Goal: Use online tool/utility: Utilize a website feature to perform a specific function

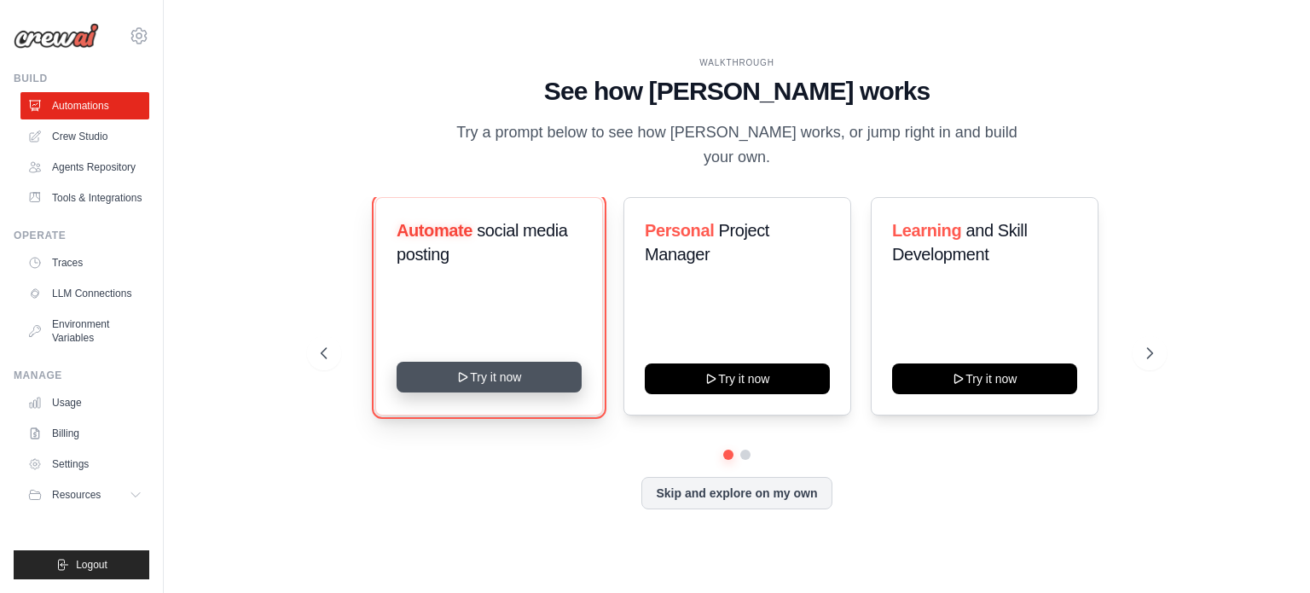
click at [505, 368] on button "Try it now" at bounding box center [489, 377] width 185 height 31
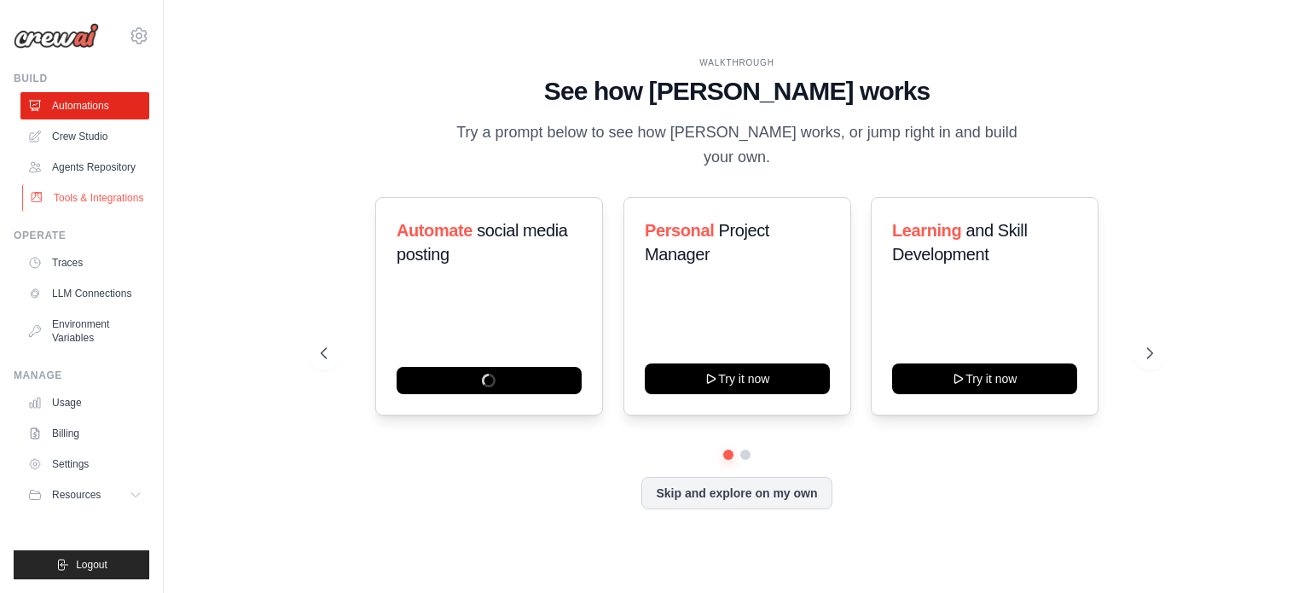
click at [125, 198] on link "Tools & Integrations" at bounding box center [86, 197] width 129 height 27
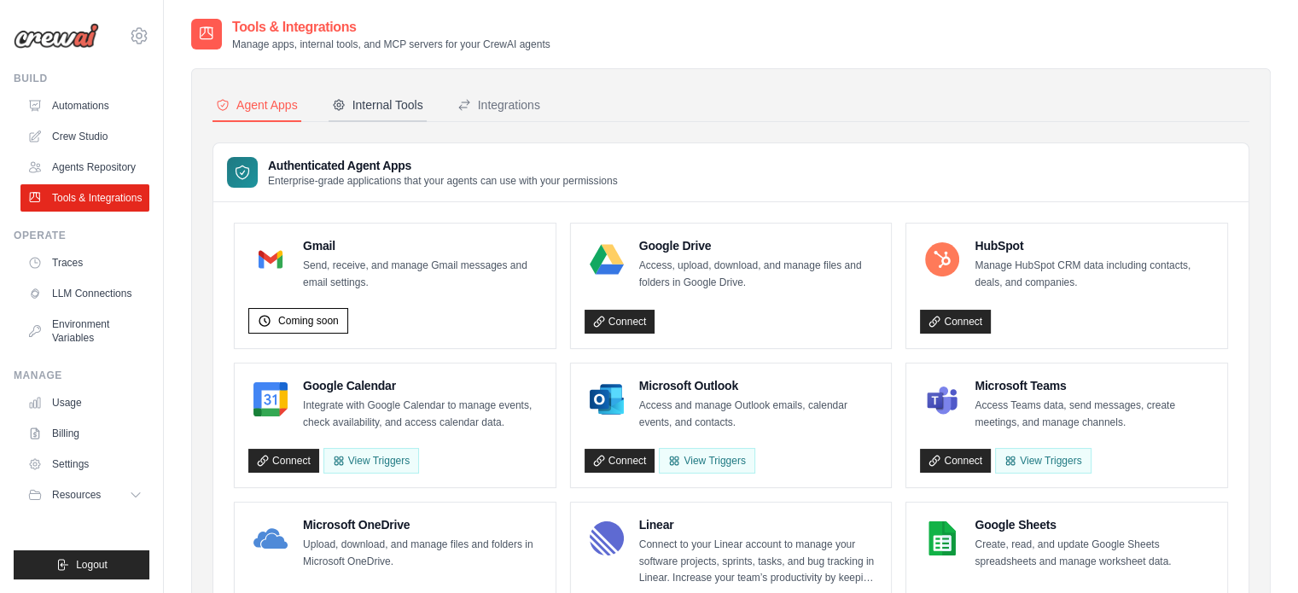
click at [410, 105] on div "Internal Tools" at bounding box center [377, 104] width 91 height 17
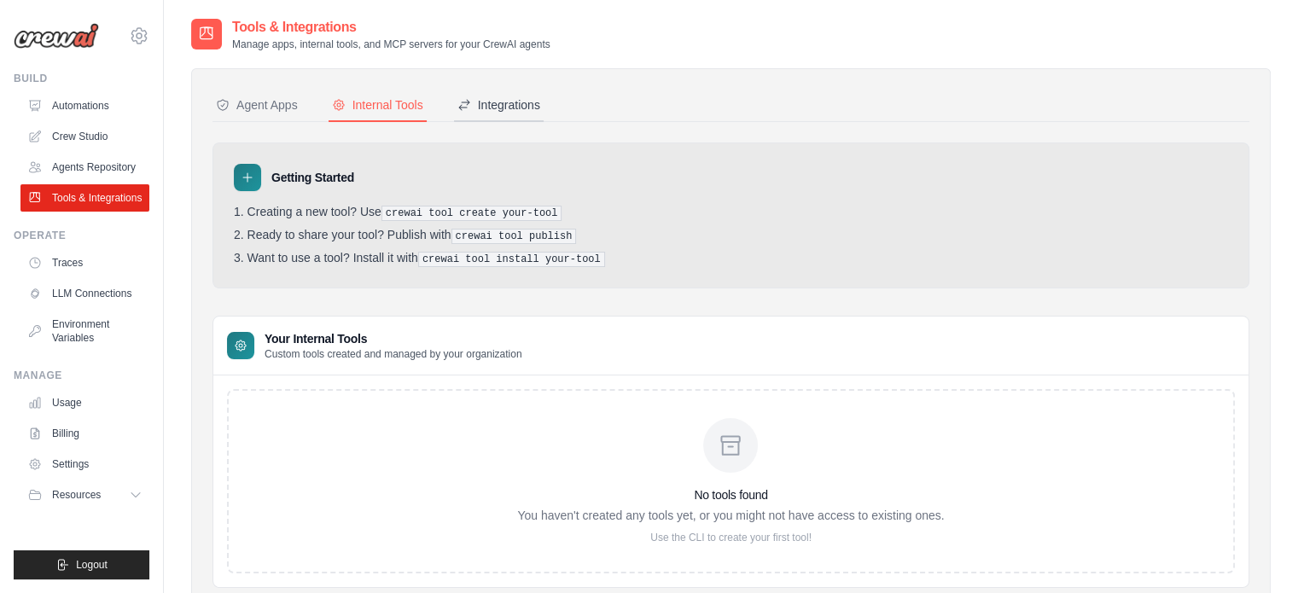
click at [505, 91] on button "Integrations" at bounding box center [499, 106] width 90 height 32
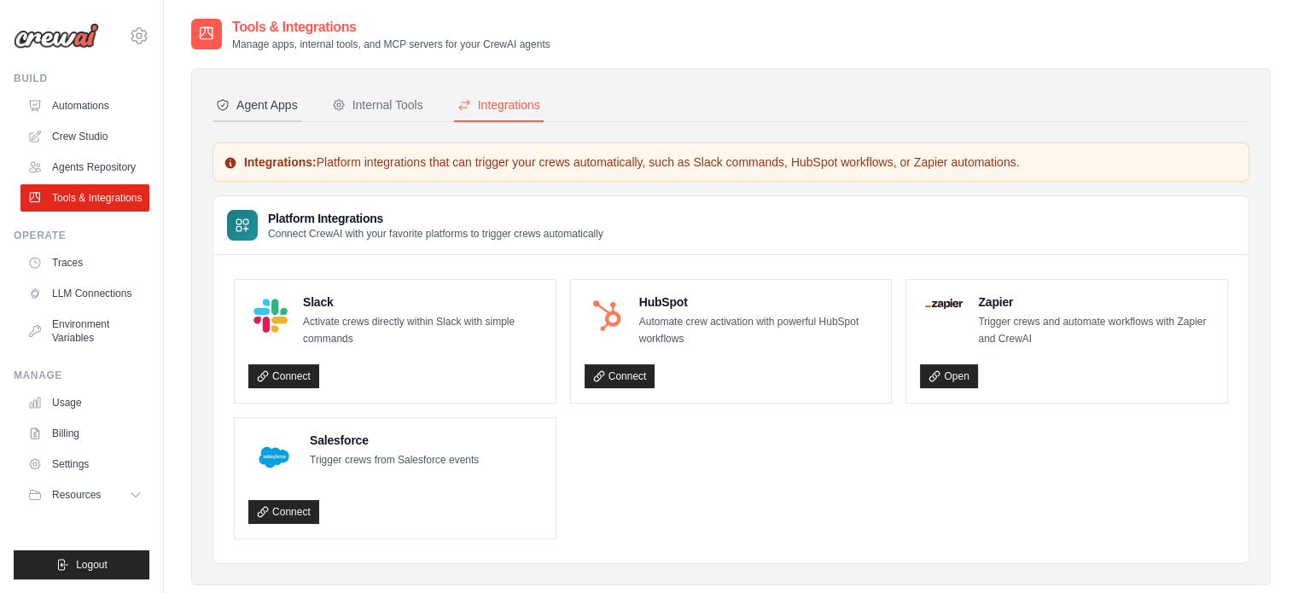
click at [270, 118] on button "Agent Apps" at bounding box center [256, 106] width 89 height 32
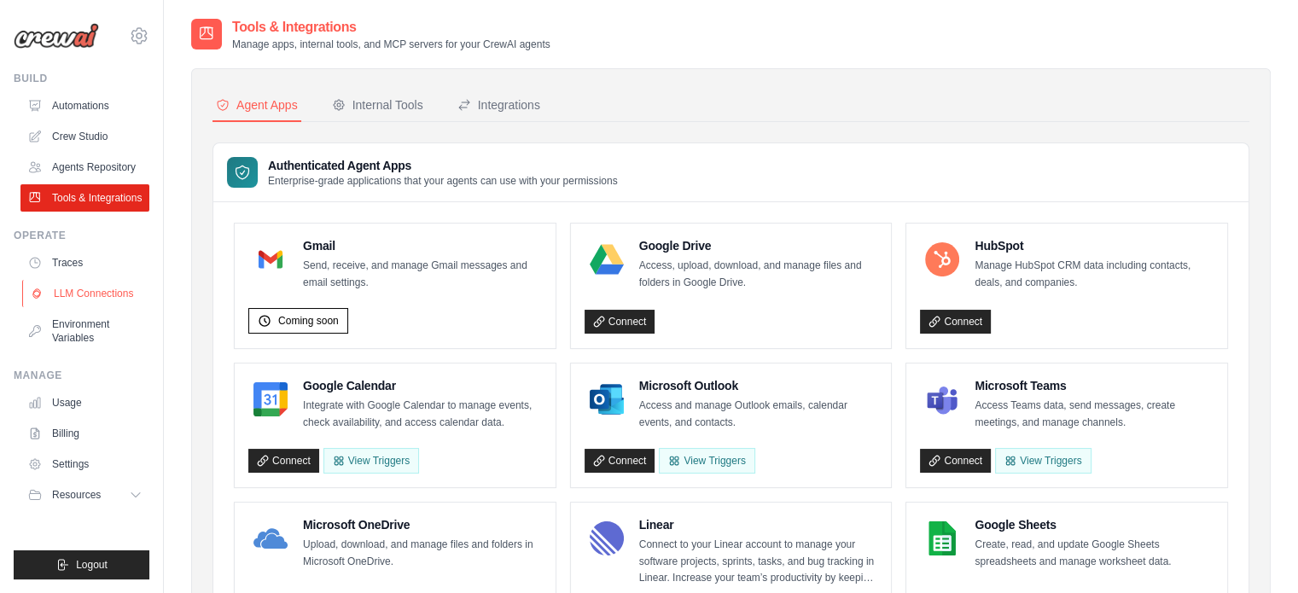
click at [93, 292] on link "LLM Connections" at bounding box center [86, 293] width 129 height 27
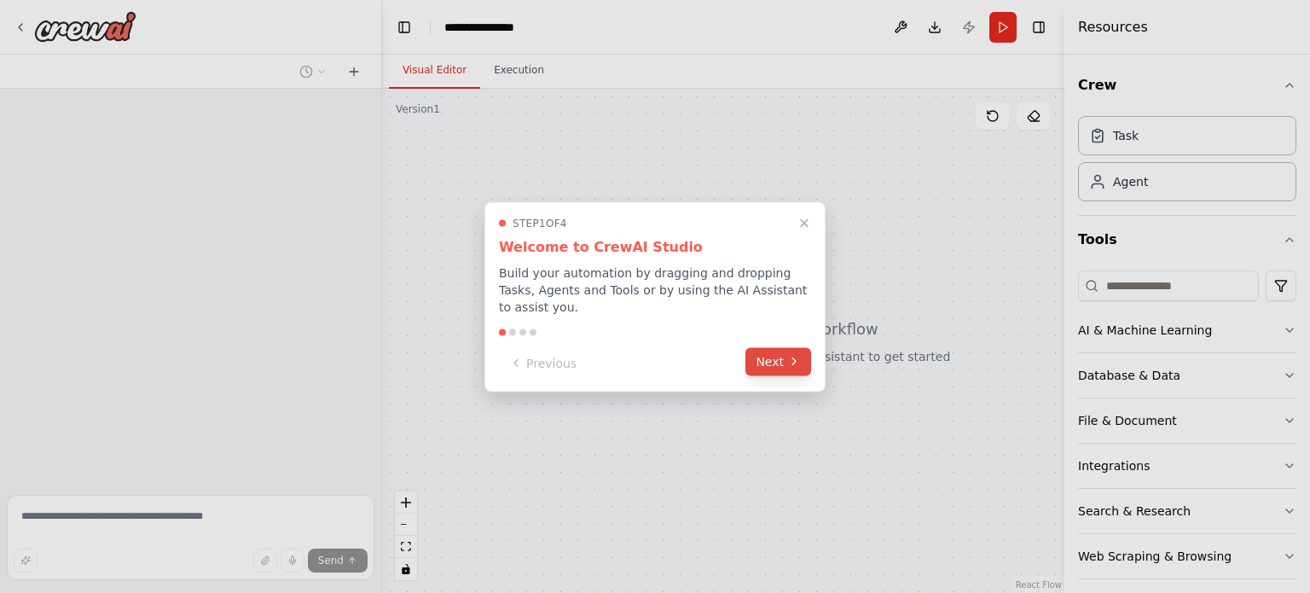
click at [775, 357] on button "Next" at bounding box center [779, 361] width 66 height 28
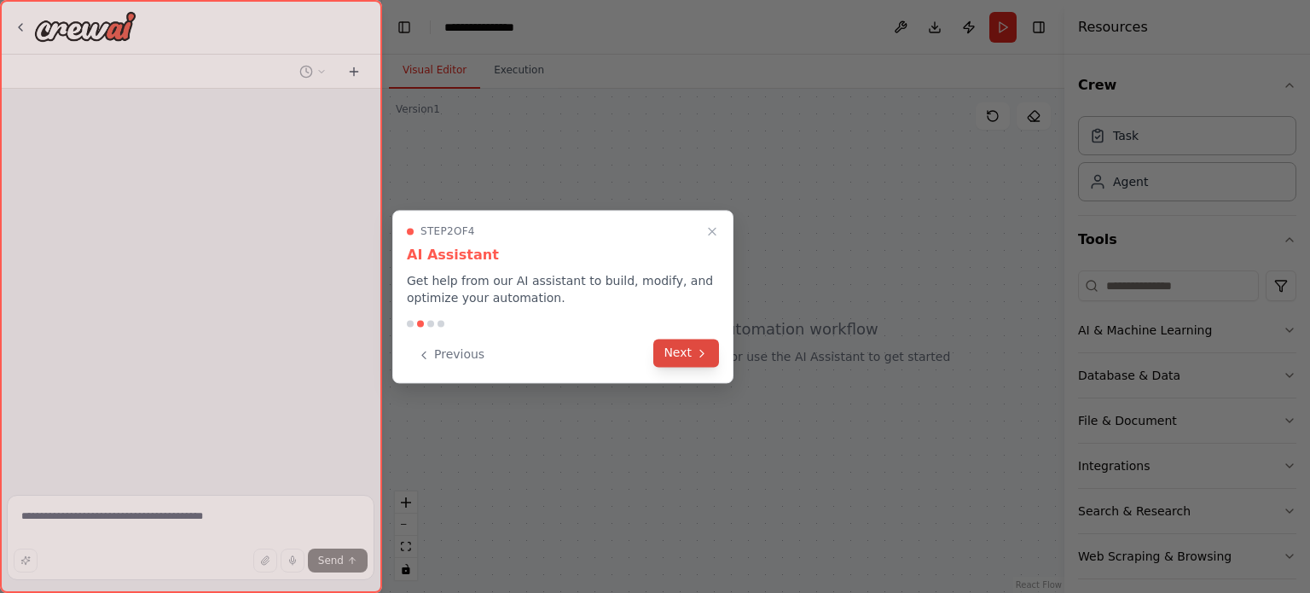
click at [684, 354] on button "Next" at bounding box center [687, 353] width 66 height 28
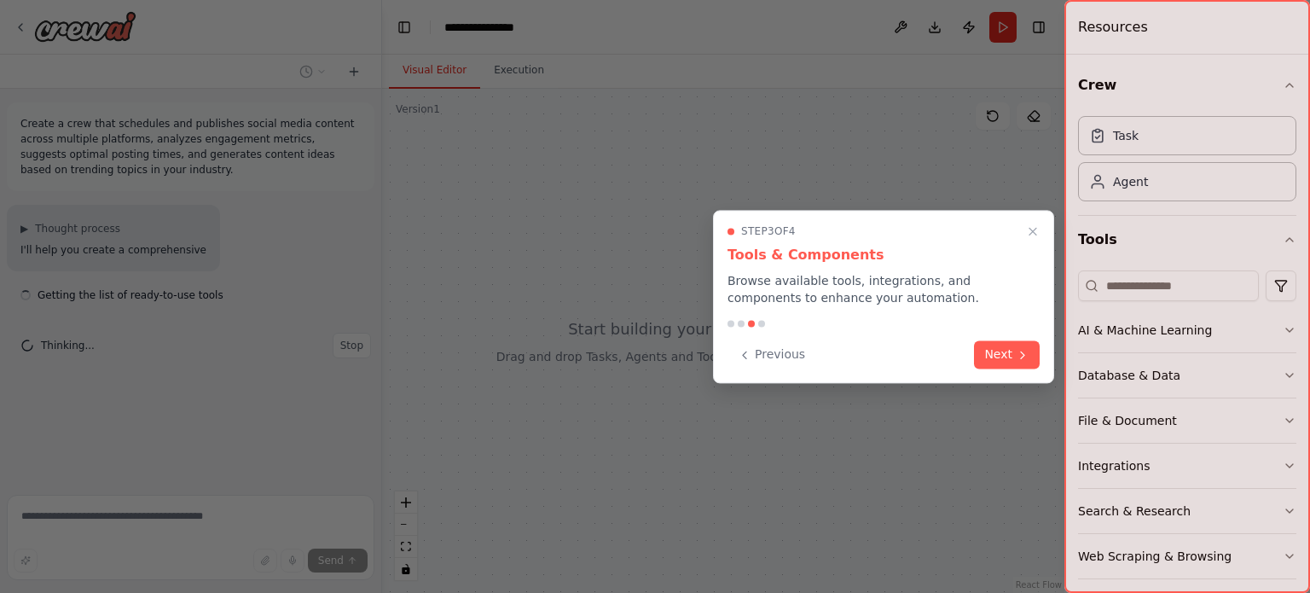
click at [993, 337] on div "Step 3 of 4 Tools & Components Browse available tools, integrations, and compon…" at bounding box center [883, 296] width 341 height 173
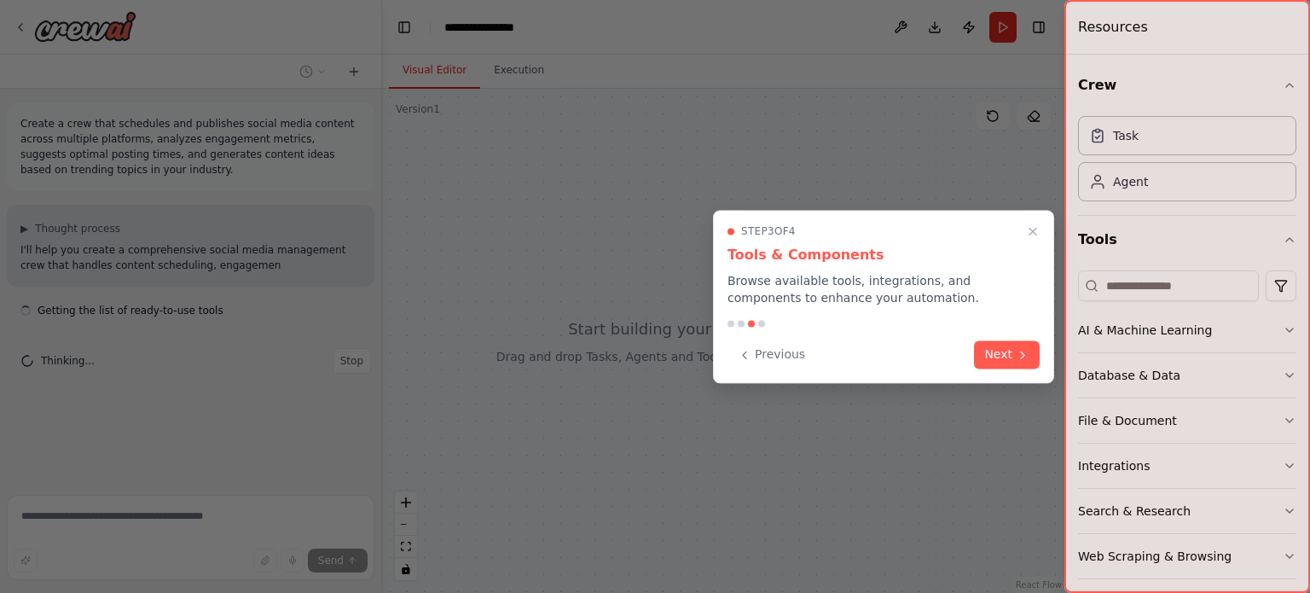
click at [993, 355] on button "Next" at bounding box center [1007, 354] width 66 height 28
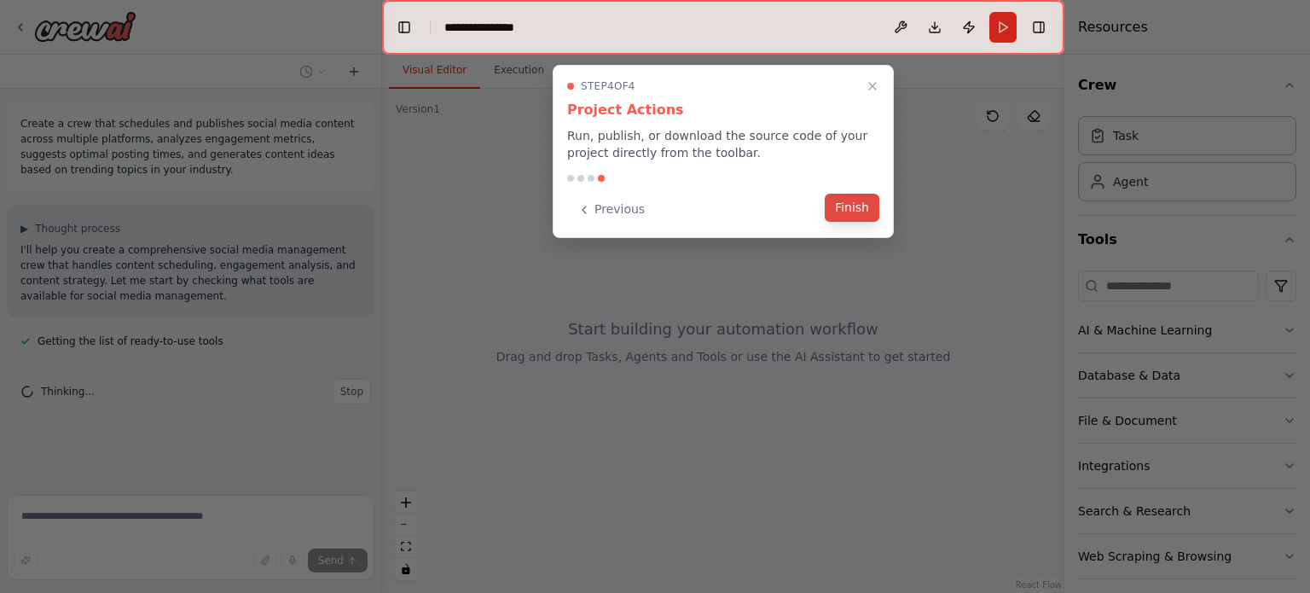
click at [855, 212] on button "Finish" at bounding box center [852, 208] width 55 height 28
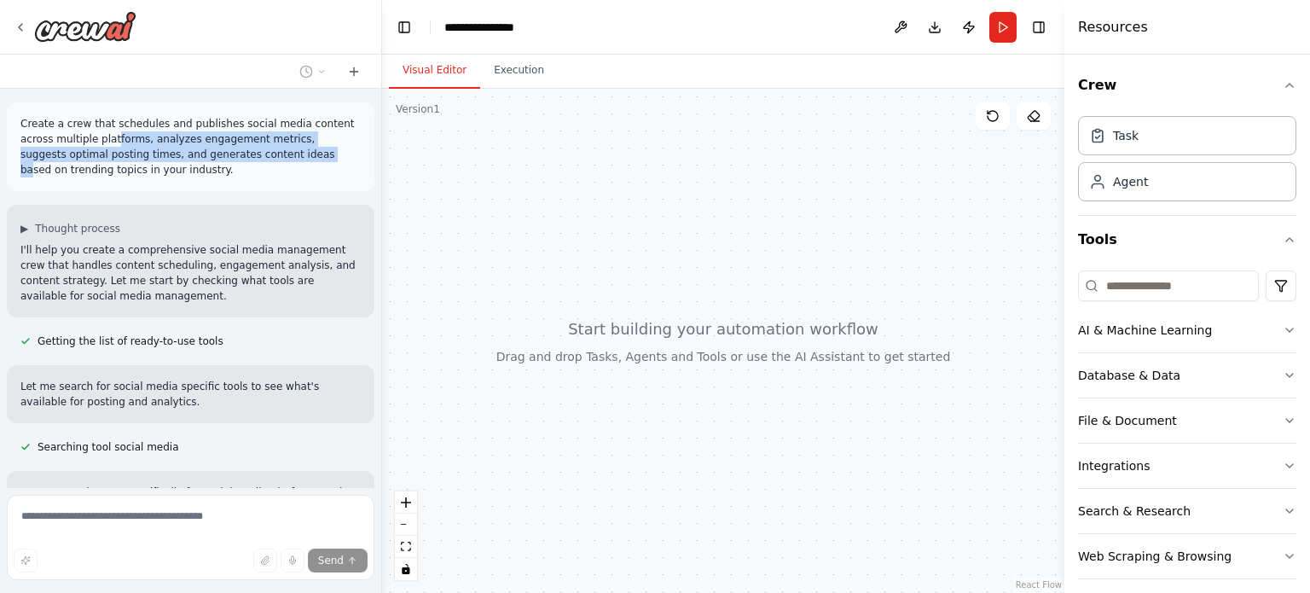
drag, startPoint x: 78, startPoint y: 132, endPoint x: 230, endPoint y: 151, distance: 153.9
click at [230, 151] on p "Create a crew that schedules and publishes social media content across multiple…" at bounding box center [190, 146] width 340 height 61
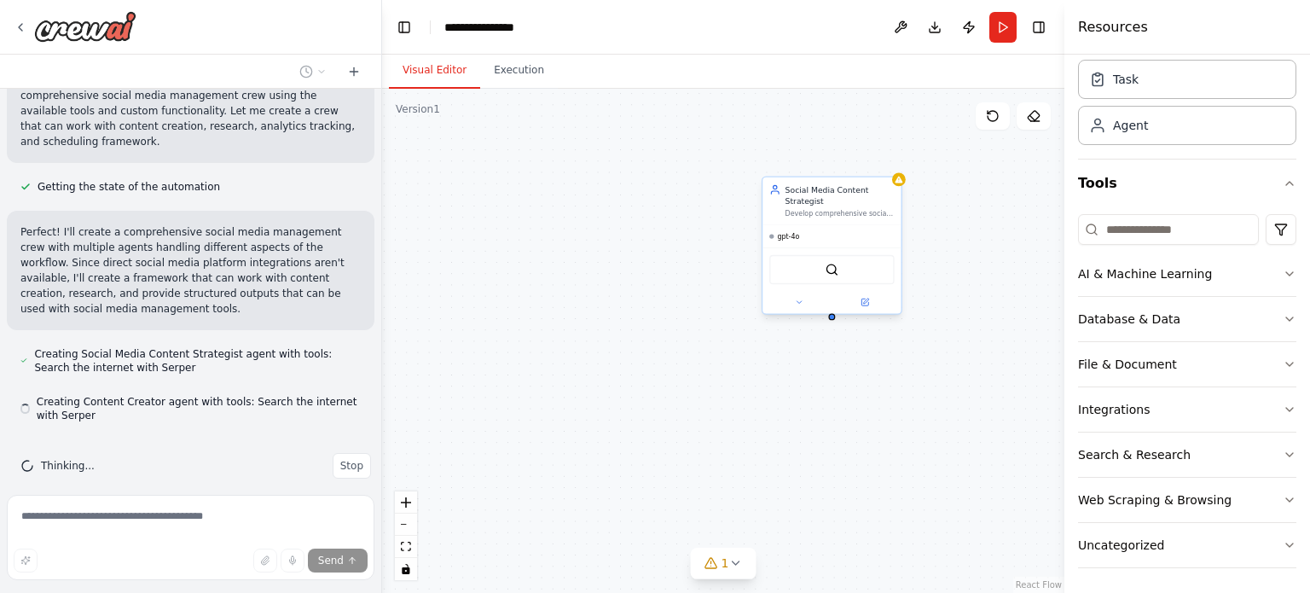
scroll to position [1010, 0]
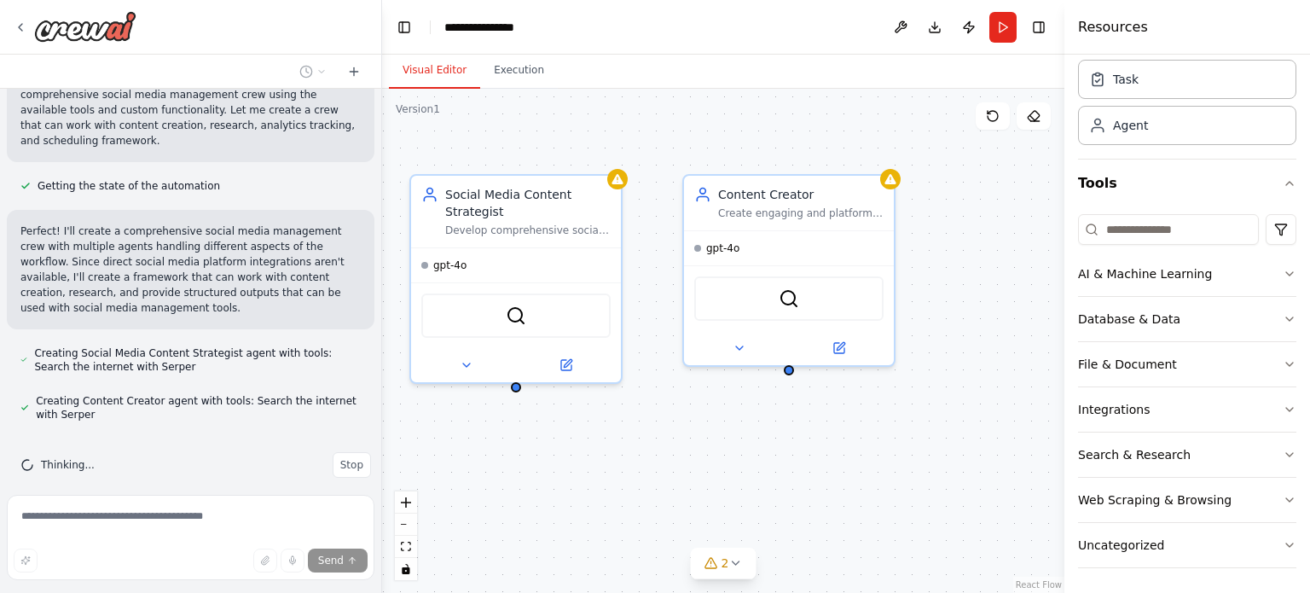
drag, startPoint x: 891, startPoint y: 144, endPoint x: 577, endPoint y: 144, distance: 314.0
click at [577, 144] on div "Social Media Content Strategist Develop comprehensive social media content stra…" at bounding box center [723, 341] width 683 height 504
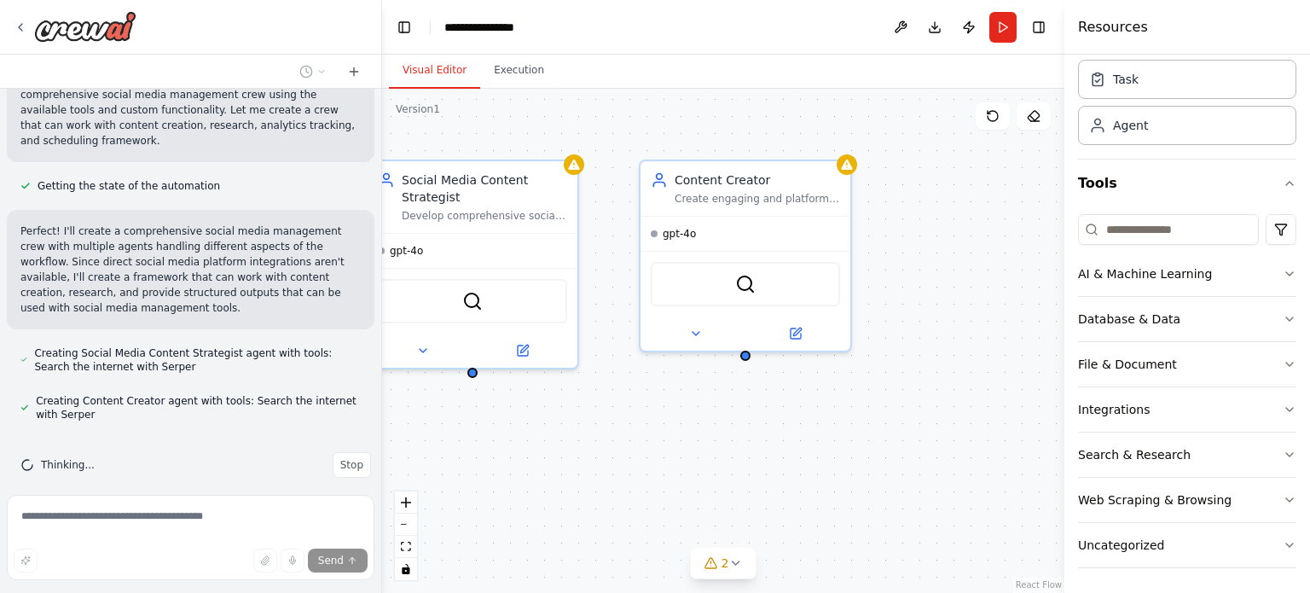
drag, startPoint x: 968, startPoint y: 206, endPoint x: 952, endPoint y: 189, distance: 22.3
click at [952, 189] on div "Social Media Content Strategist Develop comprehensive social media content stra…" at bounding box center [723, 341] width 683 height 504
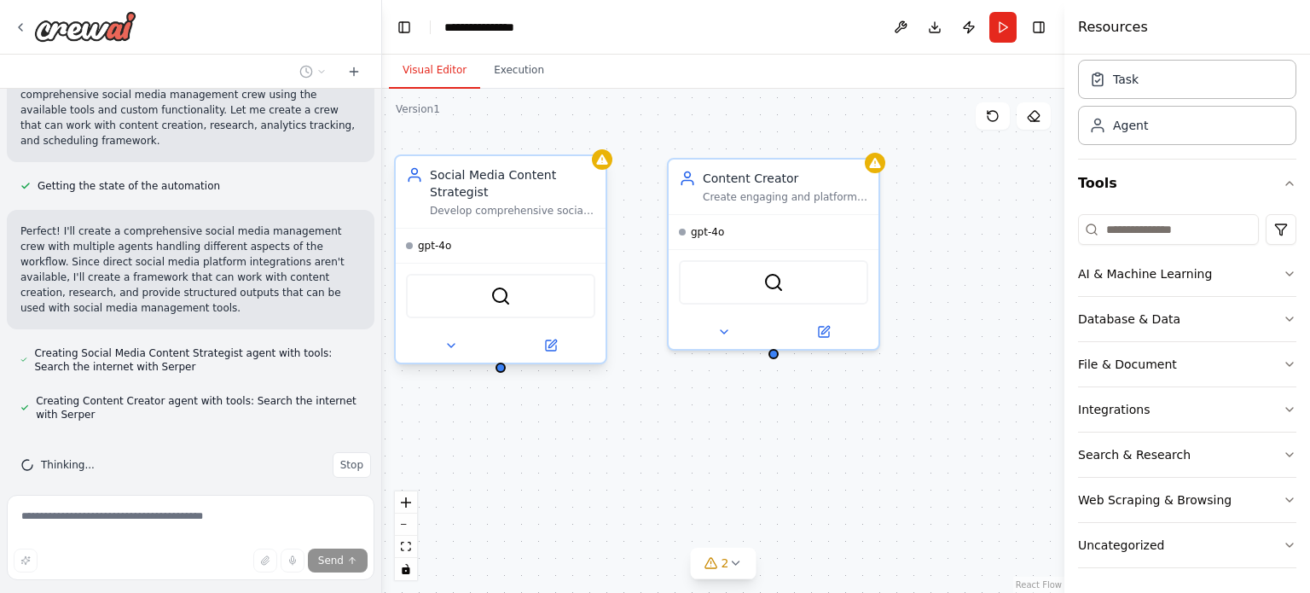
click at [572, 214] on div "Develop comprehensive social media content strategies for {company_name} in the…" at bounding box center [513, 211] width 166 height 14
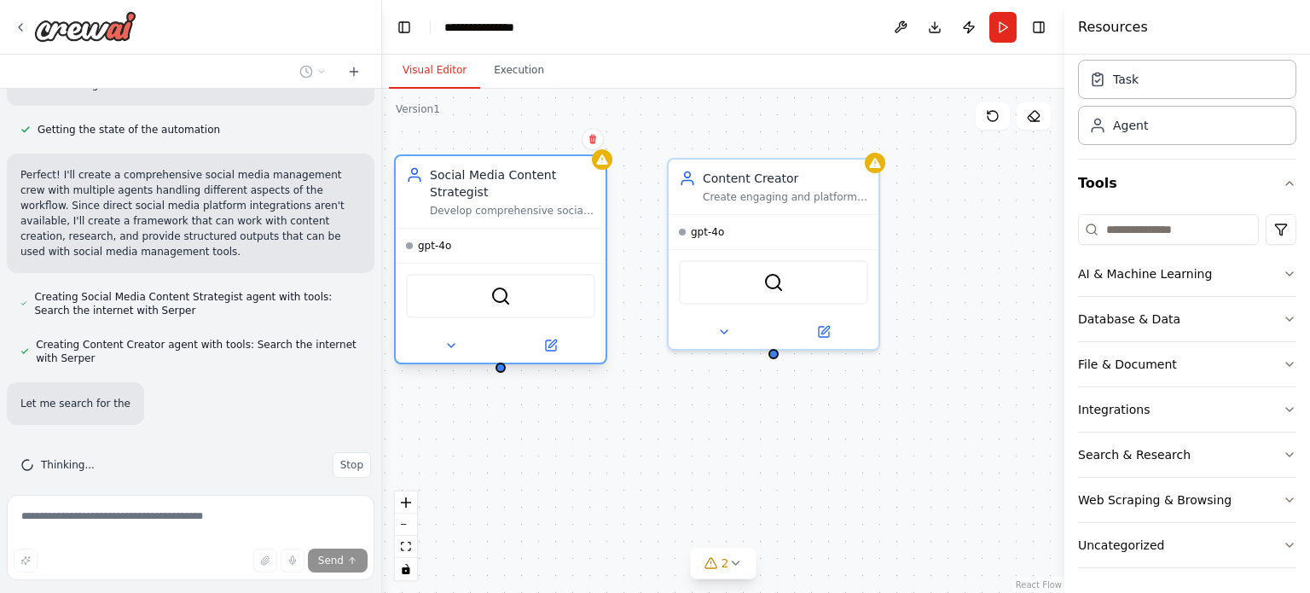
scroll to position [1101, 0]
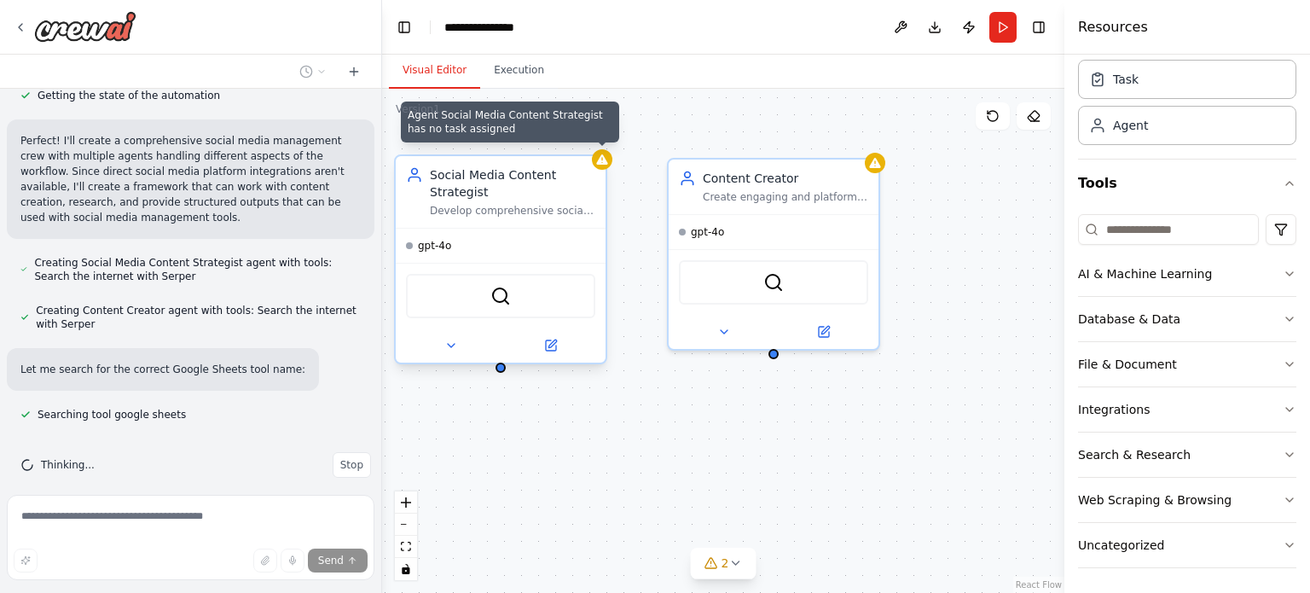
click at [603, 164] on icon at bounding box center [601, 159] width 11 height 10
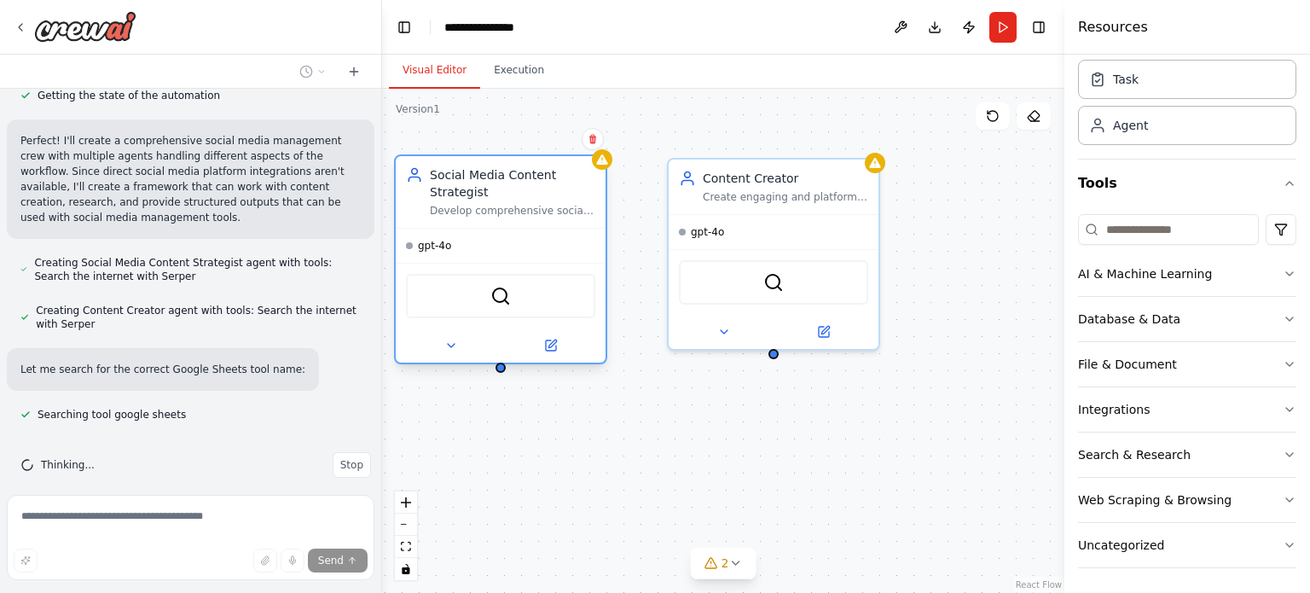
click at [533, 233] on div "gpt-4o" at bounding box center [501, 246] width 210 height 34
click at [520, 304] on div "SerperDevTool" at bounding box center [500, 296] width 189 height 44
click at [459, 351] on button at bounding box center [451, 345] width 96 height 20
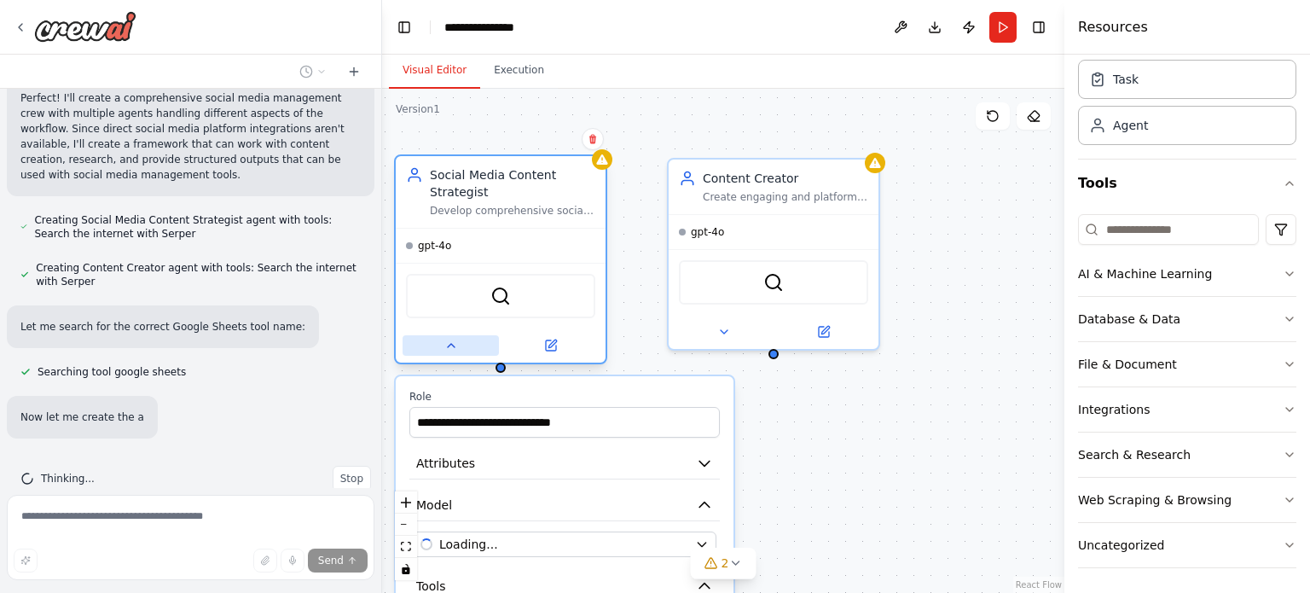
scroll to position [1157, 0]
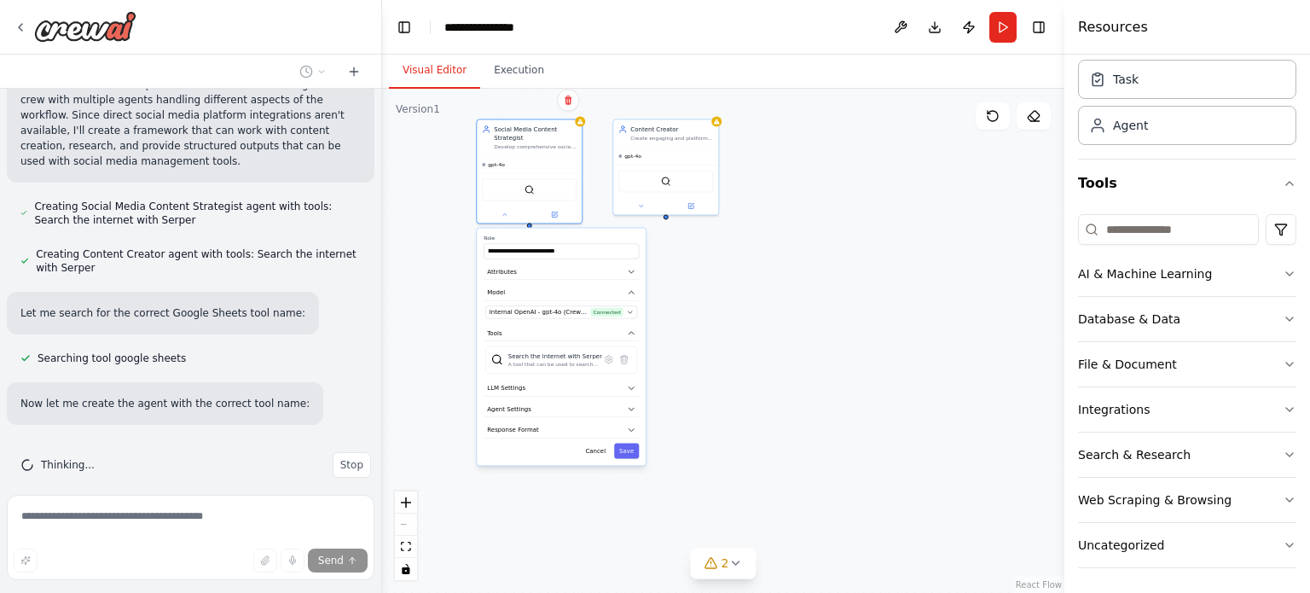
drag, startPoint x: 737, startPoint y: 446, endPoint x: 749, endPoint y: 224, distance: 223.0
click at [749, 224] on div "**********" at bounding box center [723, 341] width 683 height 504
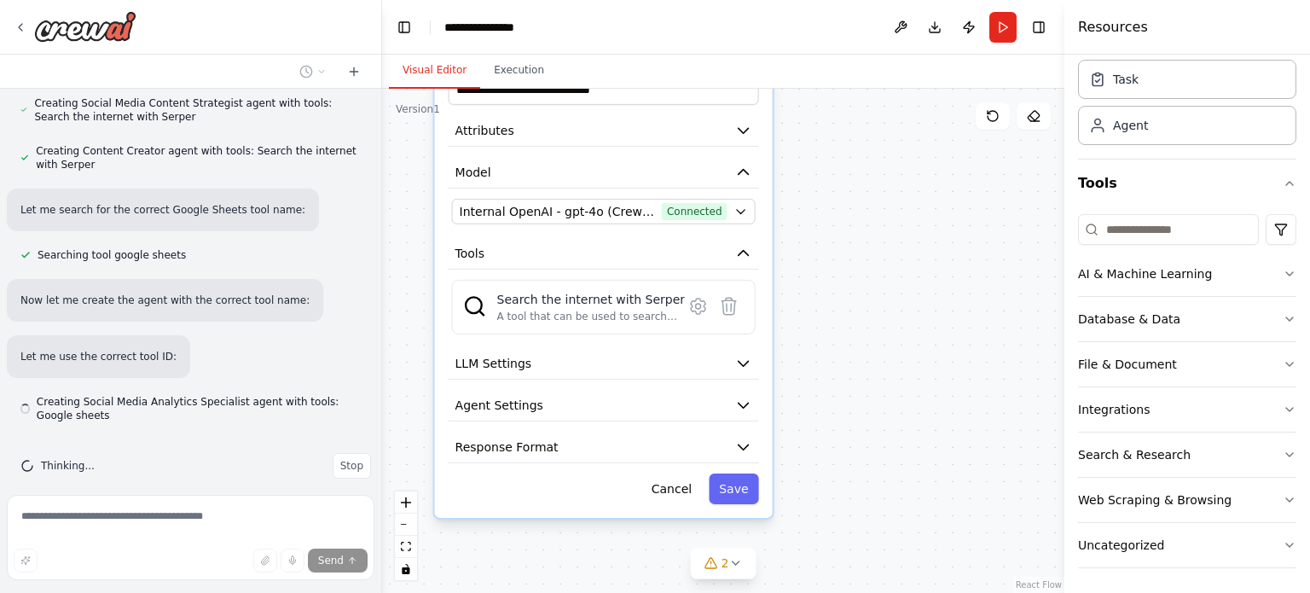
scroll to position [1261, 0]
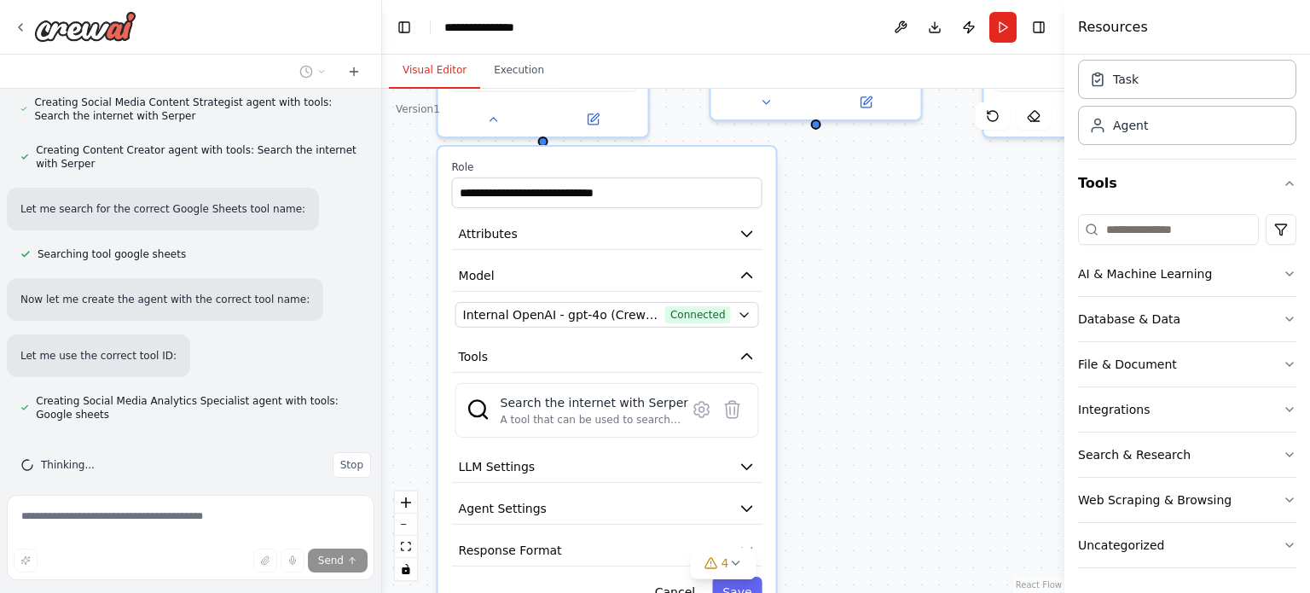
drag, startPoint x: 805, startPoint y: 291, endPoint x: 857, endPoint y: 397, distance: 117.5
click at [857, 397] on div "**********" at bounding box center [723, 341] width 683 height 504
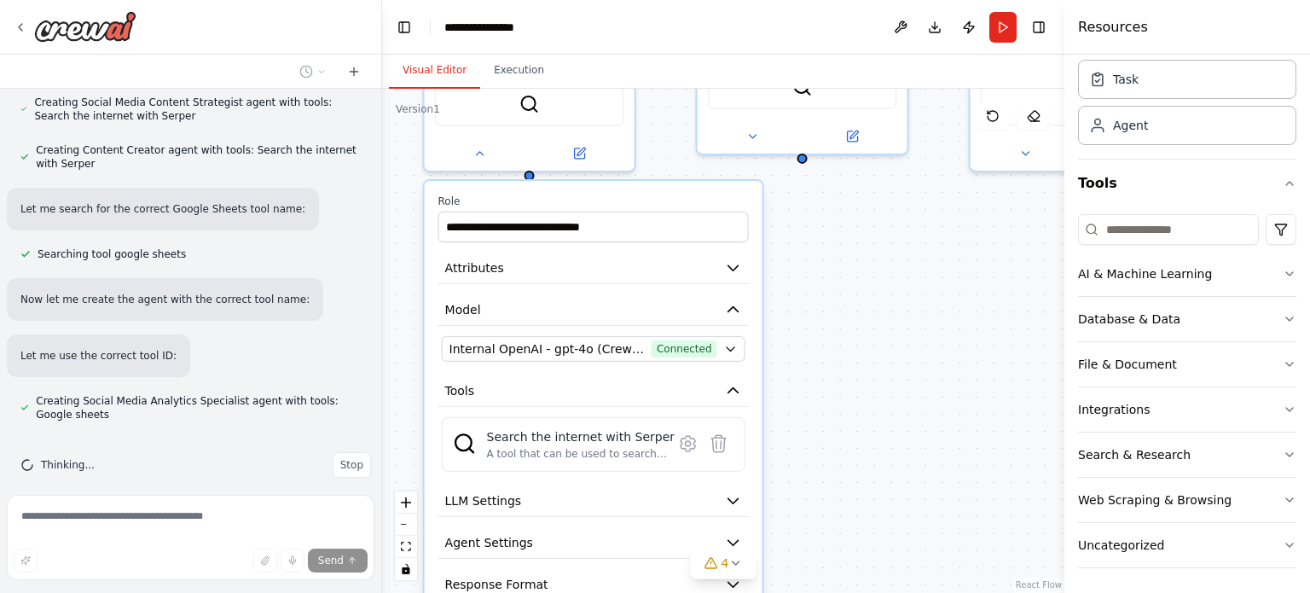
drag, startPoint x: 867, startPoint y: 270, endPoint x: 853, endPoint y: 299, distance: 32.1
click at [853, 299] on div "**********" at bounding box center [723, 341] width 683 height 504
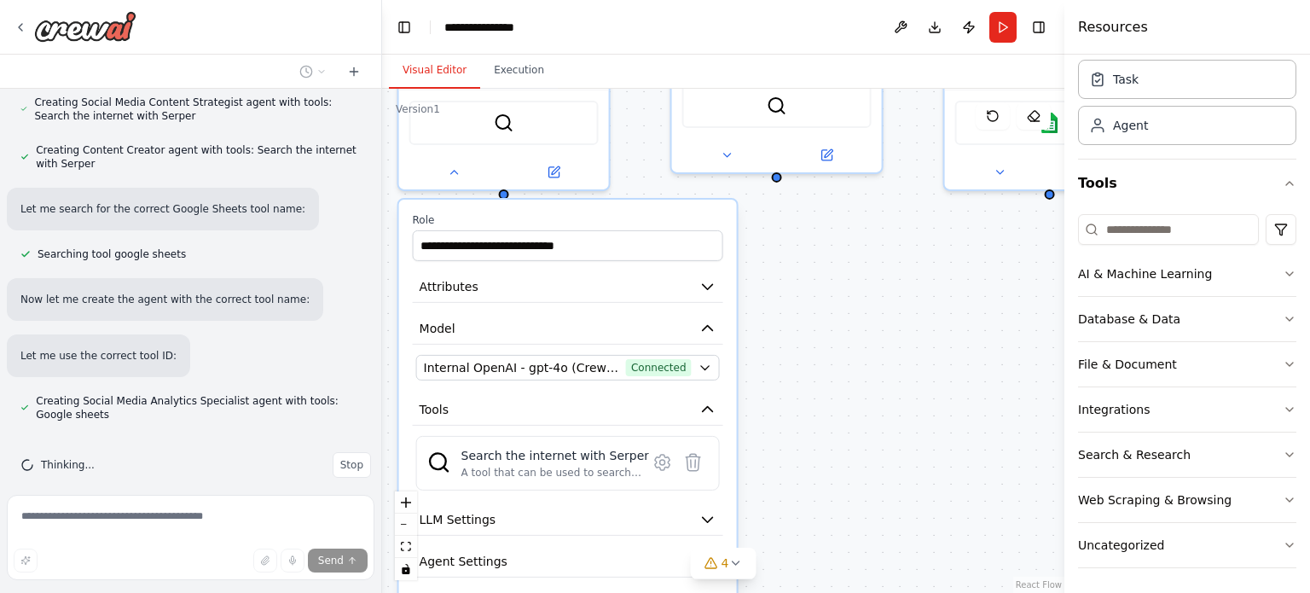
drag, startPoint x: 874, startPoint y: 265, endPoint x: 776, endPoint y: 313, distance: 108.4
click at [778, 313] on div "**********" at bounding box center [723, 341] width 683 height 504
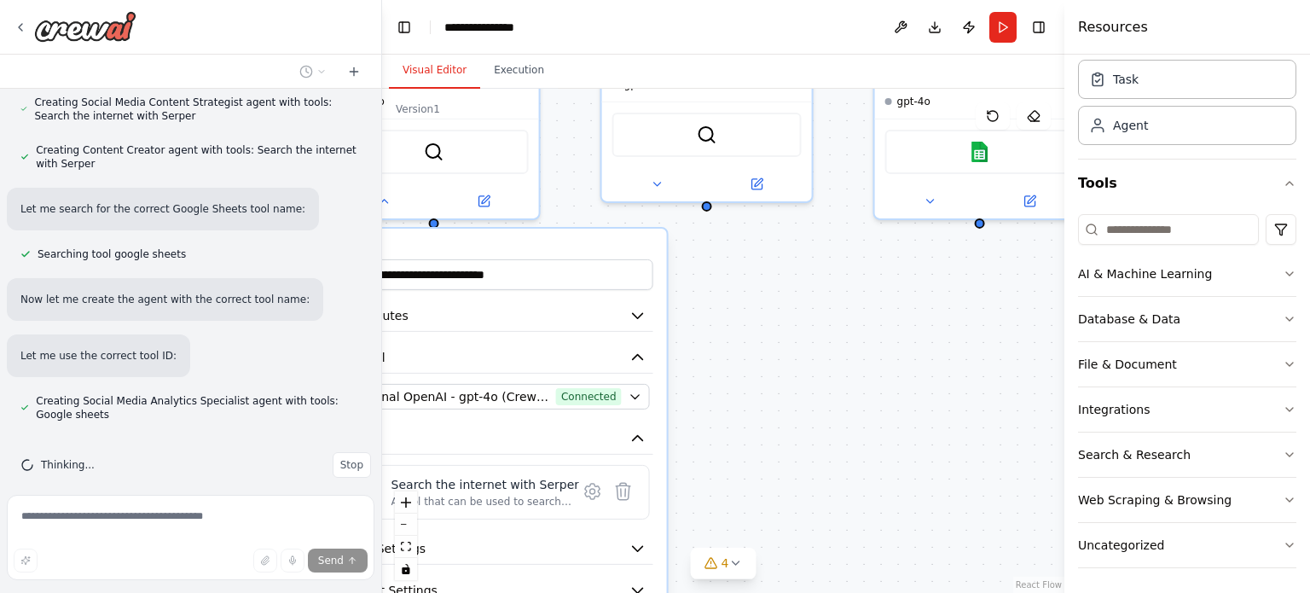
drag, startPoint x: 857, startPoint y: 282, endPoint x: 733, endPoint y: 330, distance: 132.6
click at [733, 330] on div "**********" at bounding box center [723, 341] width 683 height 504
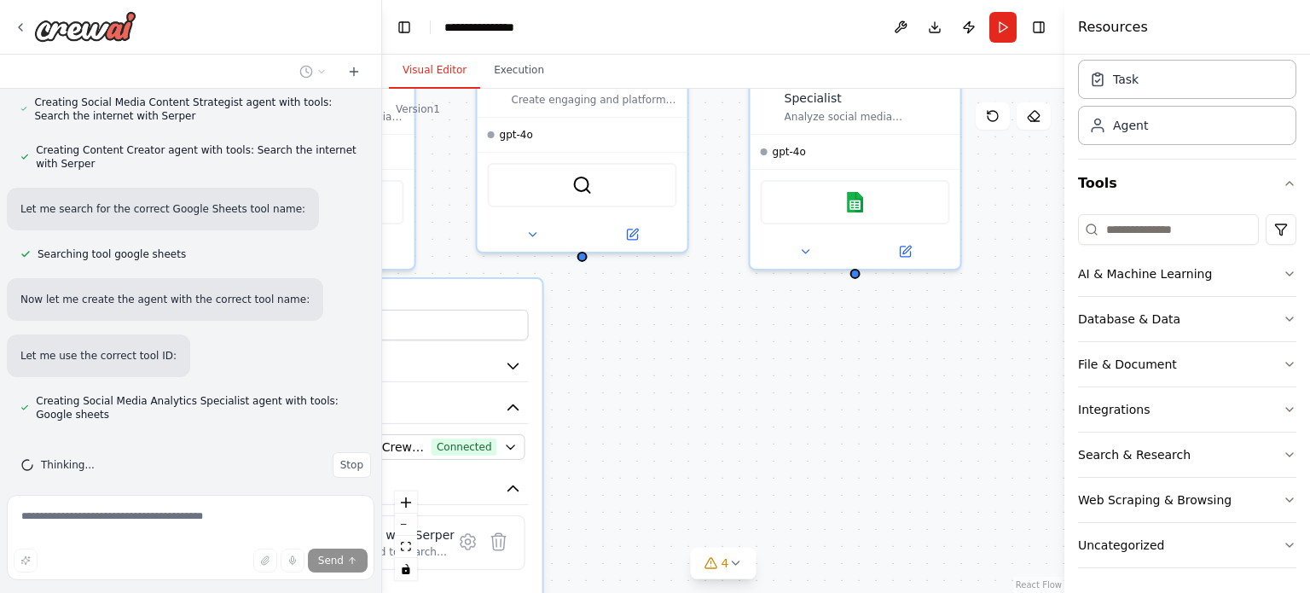
drag, startPoint x: 834, startPoint y: 298, endPoint x: 832, endPoint y: 323, distance: 25.7
click at [832, 323] on div "**********" at bounding box center [723, 341] width 683 height 504
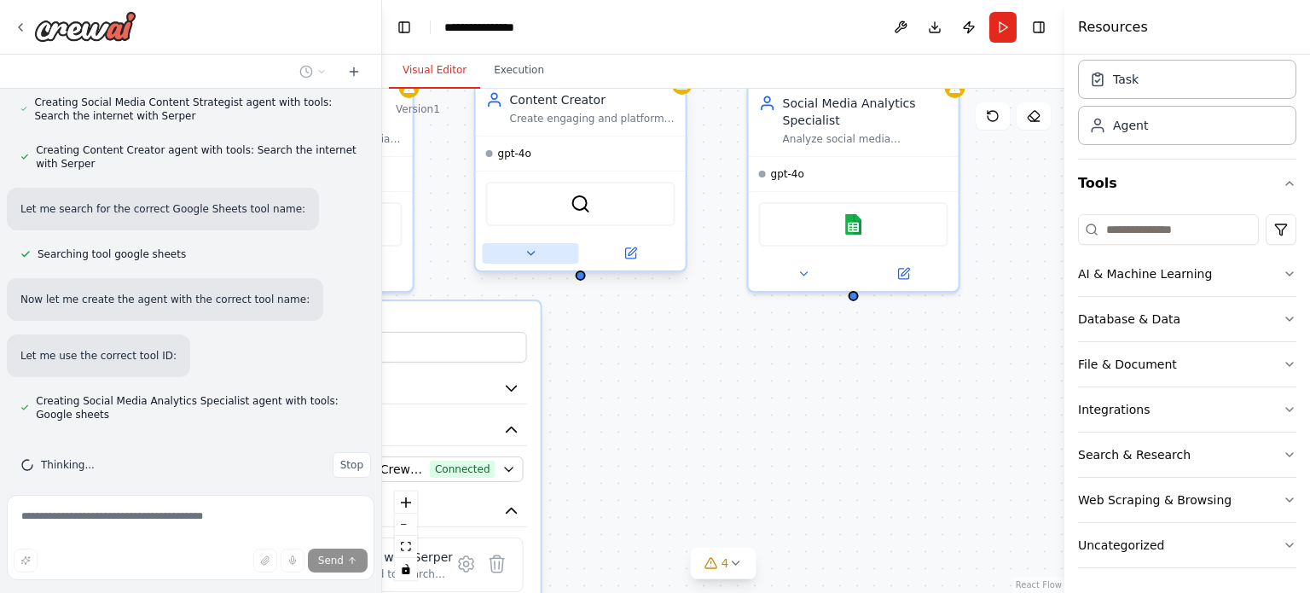
click at [528, 259] on icon at bounding box center [531, 254] width 14 height 14
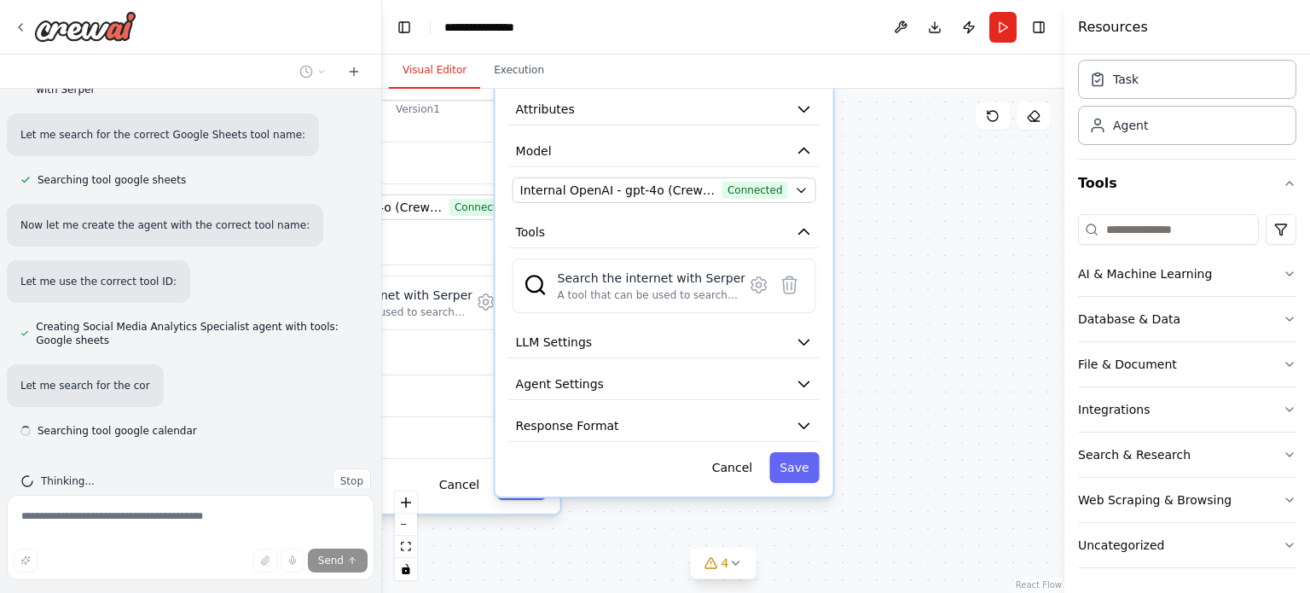
scroll to position [1351, 0]
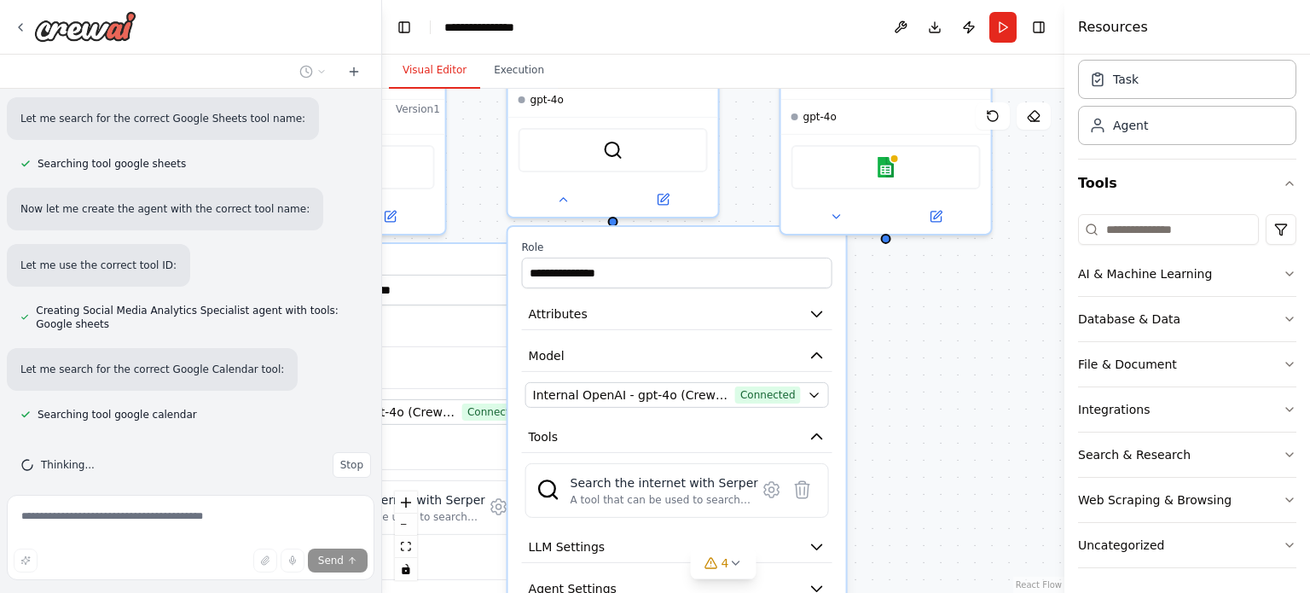
drag, startPoint x: 900, startPoint y: 375, endPoint x: 924, endPoint y: 371, distance: 24.3
click at [924, 371] on div "**********" at bounding box center [723, 341] width 683 height 504
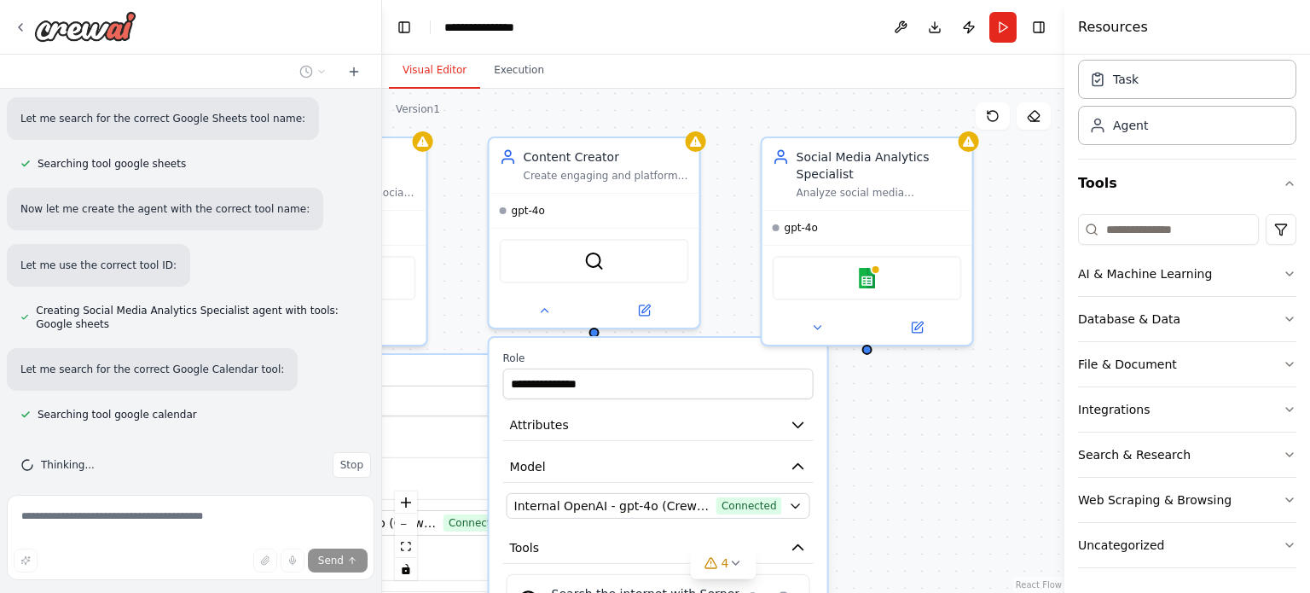
drag, startPoint x: 927, startPoint y: 334, endPoint x: 902, endPoint y: 443, distance: 112.0
click at [902, 445] on div "**********" at bounding box center [723, 341] width 683 height 504
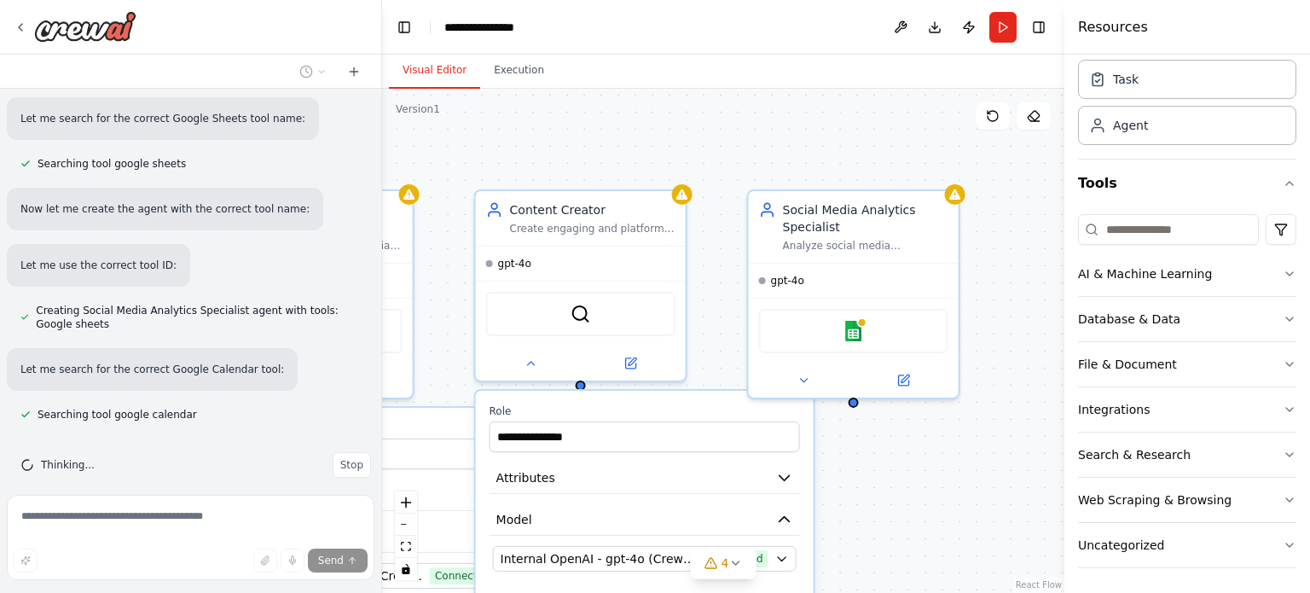
drag, startPoint x: 853, startPoint y: 150, endPoint x: 844, endPoint y: 174, distance: 25.7
click at [844, 174] on div "**********" at bounding box center [723, 341] width 683 height 504
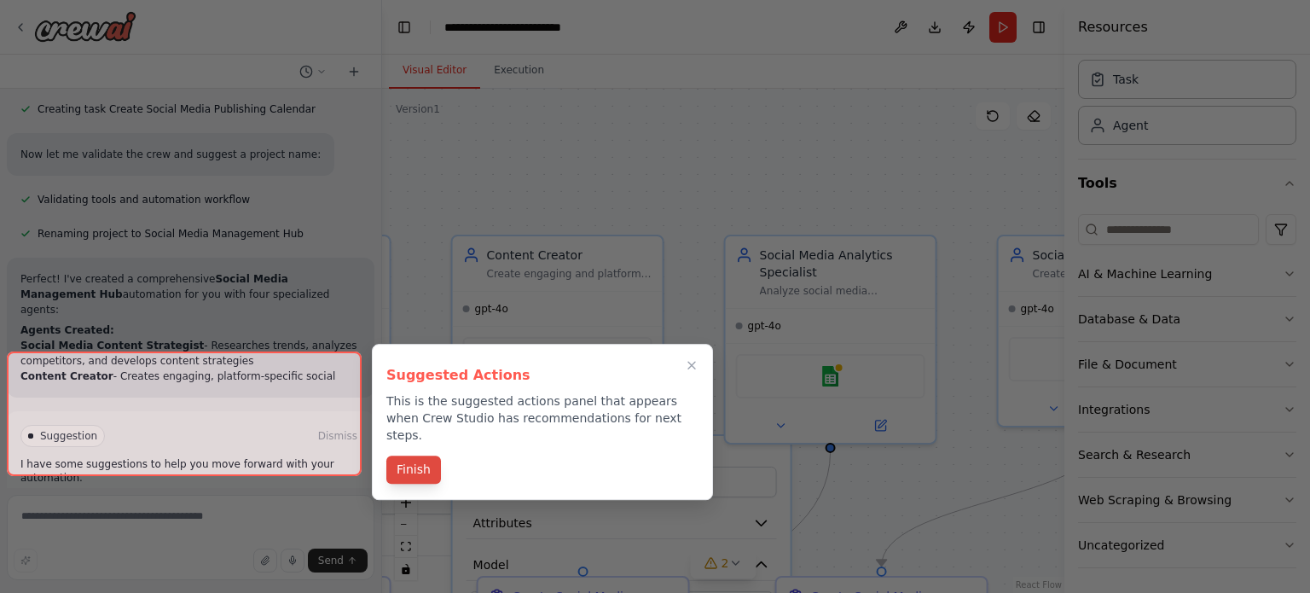
click at [417, 456] on button "Finish" at bounding box center [413, 470] width 55 height 28
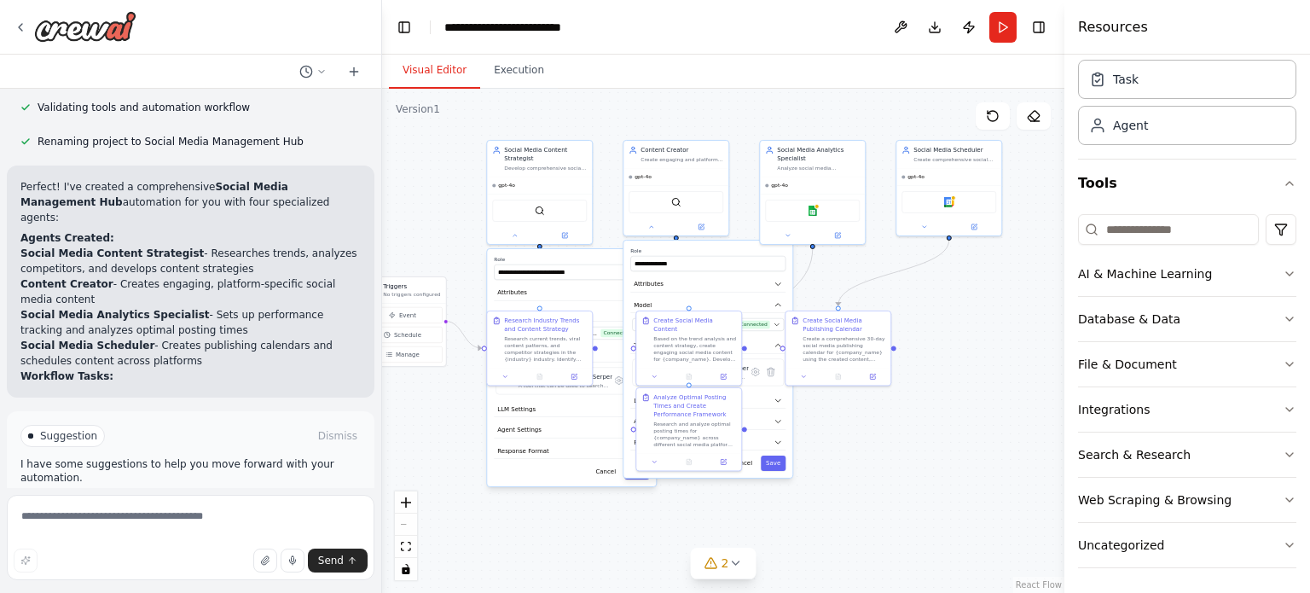
drag, startPoint x: 833, startPoint y: 453, endPoint x: 950, endPoint y: 224, distance: 257.2
click at [949, 224] on div ".deletable-edge-delete-btn { width: 20px; height: 20px; border: 0px solid #ffff…" at bounding box center [723, 341] width 683 height 504
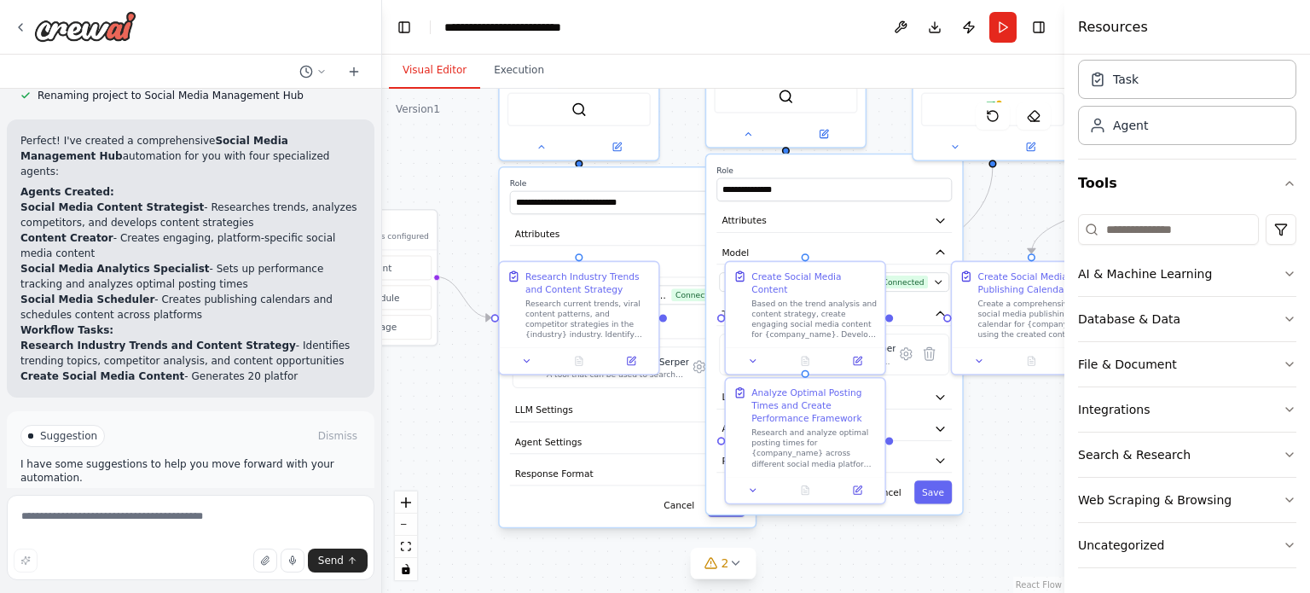
drag, startPoint x: 906, startPoint y: 402, endPoint x: 1020, endPoint y: 438, distance: 119.8
click at [1020, 438] on div ".deletable-edge-delete-btn { width: 20px; height: 20px; border: 0px solid #ffff…" at bounding box center [723, 341] width 683 height 504
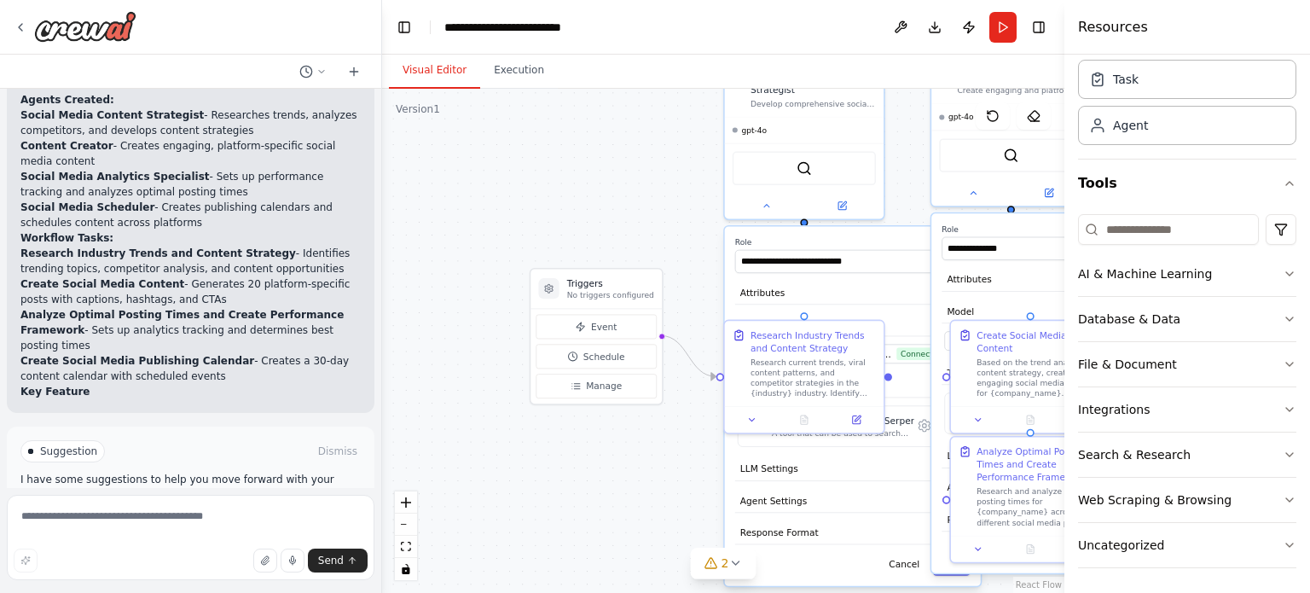
drag, startPoint x: 464, startPoint y: 160, endPoint x: 686, endPoint y: 214, distance: 228.5
click at [686, 214] on div ".deletable-edge-delete-btn { width: 20px; height: 20px; border: 0px solid #ffff…" at bounding box center [723, 341] width 683 height 504
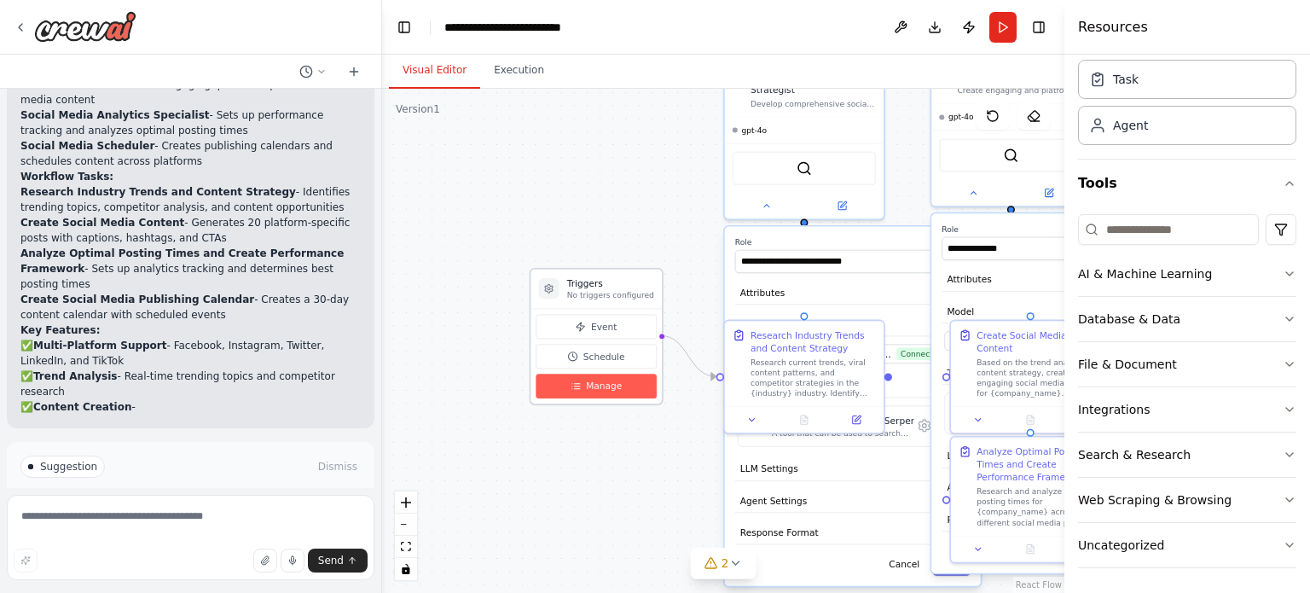
click at [610, 389] on span "Manage" at bounding box center [604, 386] width 36 height 13
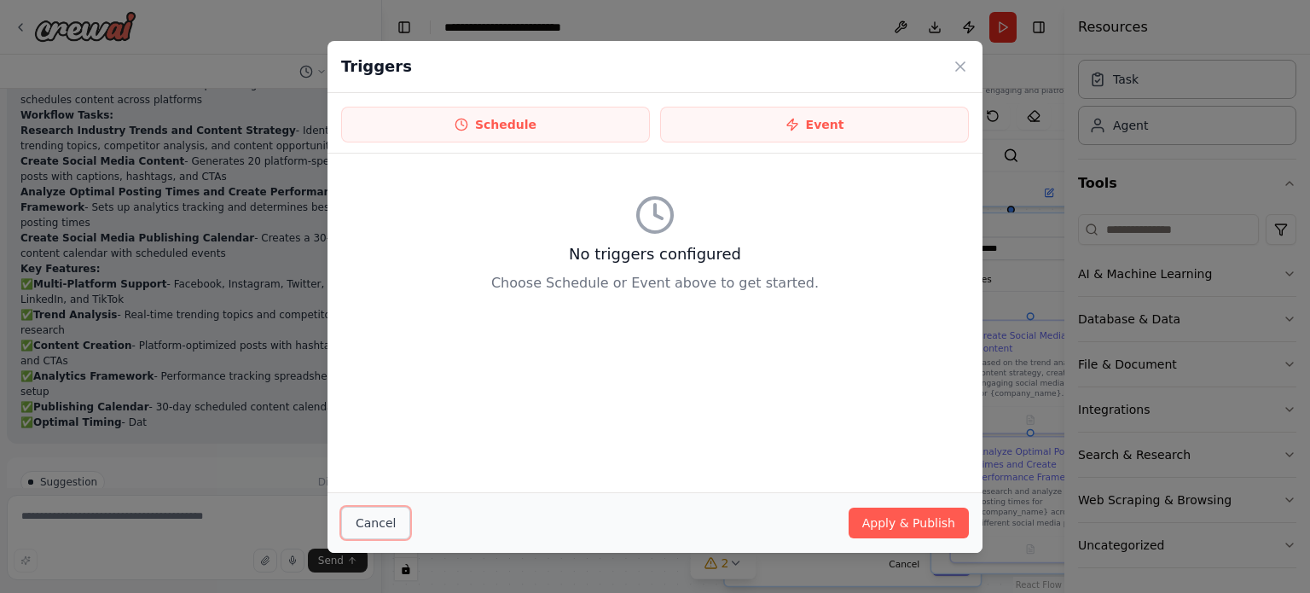
click at [387, 522] on button "Cancel" at bounding box center [375, 523] width 69 height 32
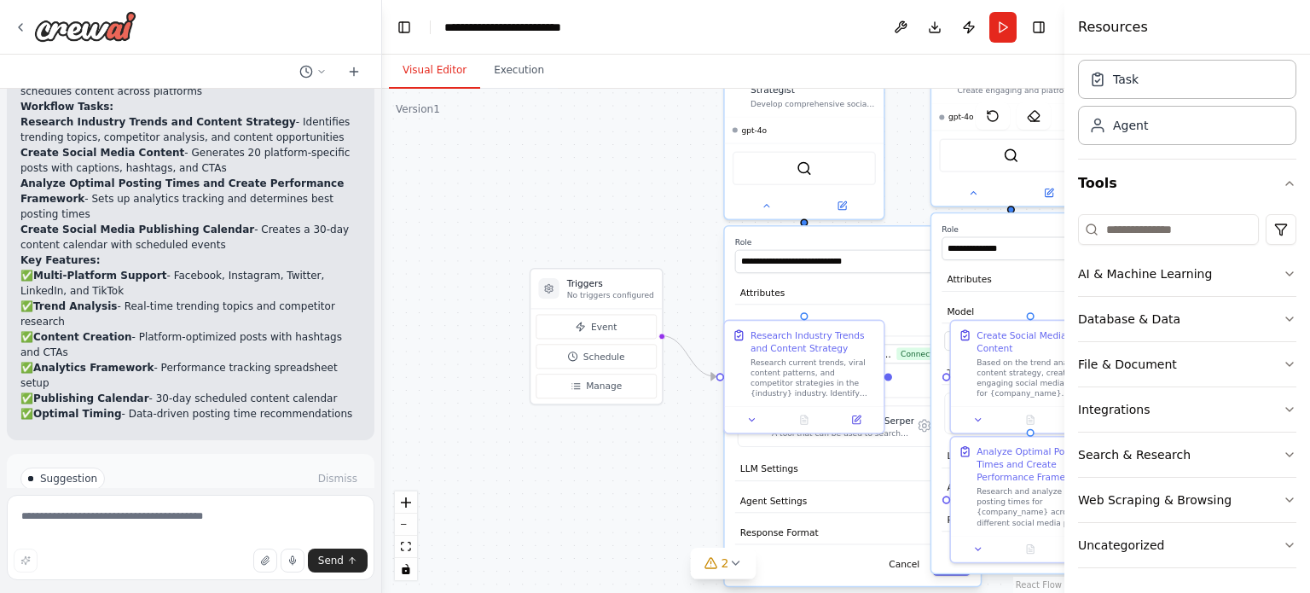
click at [530, 460] on div ".deletable-edge-delete-btn { width: 20px; height: 20px; border: 0px solid #ffff…" at bounding box center [723, 341] width 683 height 504
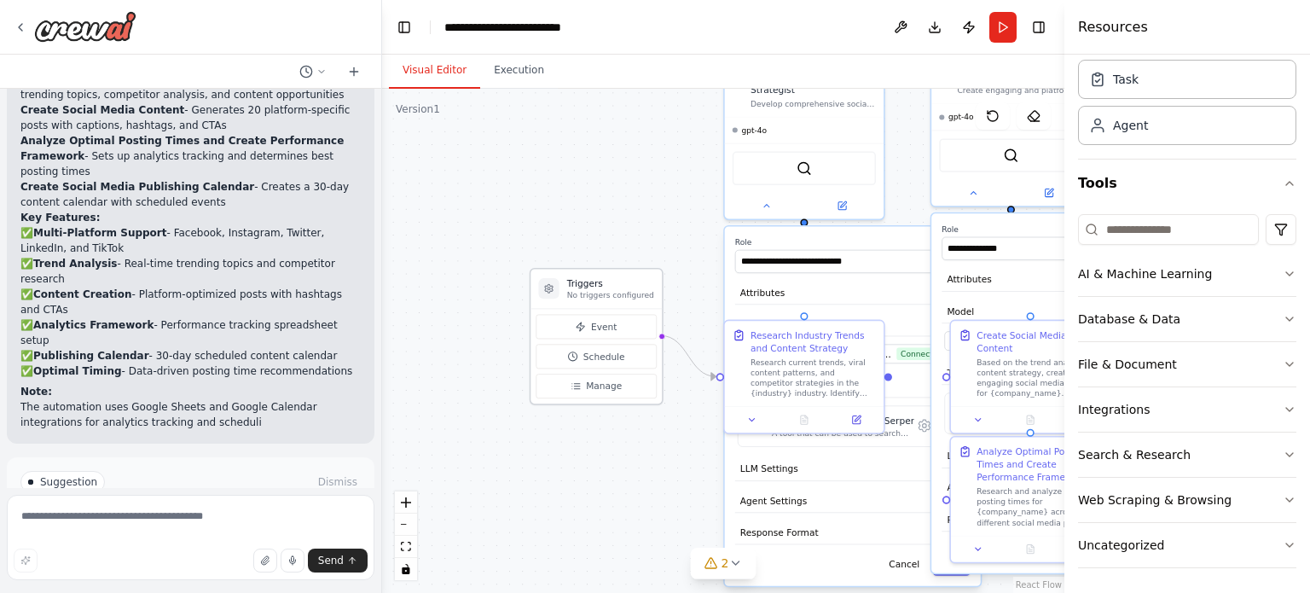
click at [598, 286] on h3 "Triggers" at bounding box center [610, 283] width 87 height 13
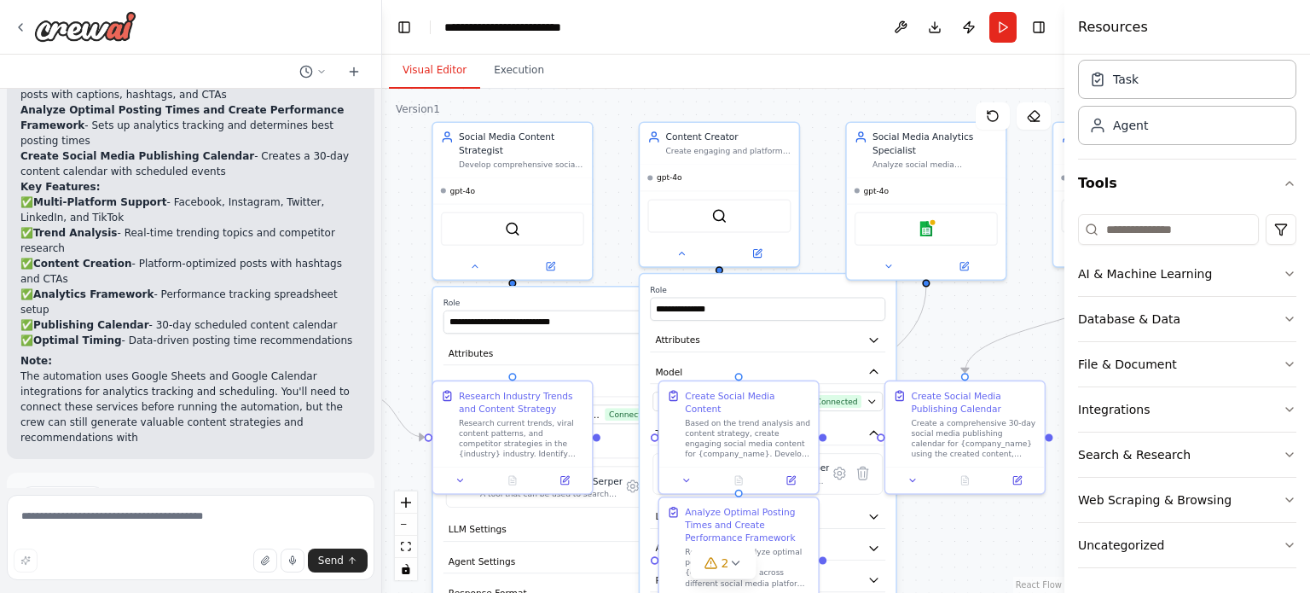
drag, startPoint x: 640, startPoint y: 236, endPoint x: 283, endPoint y: 338, distance: 370.8
click at [297, 328] on div "Create a crew that schedules and publishes social media content across multiple…" at bounding box center [655, 296] width 1310 height 593
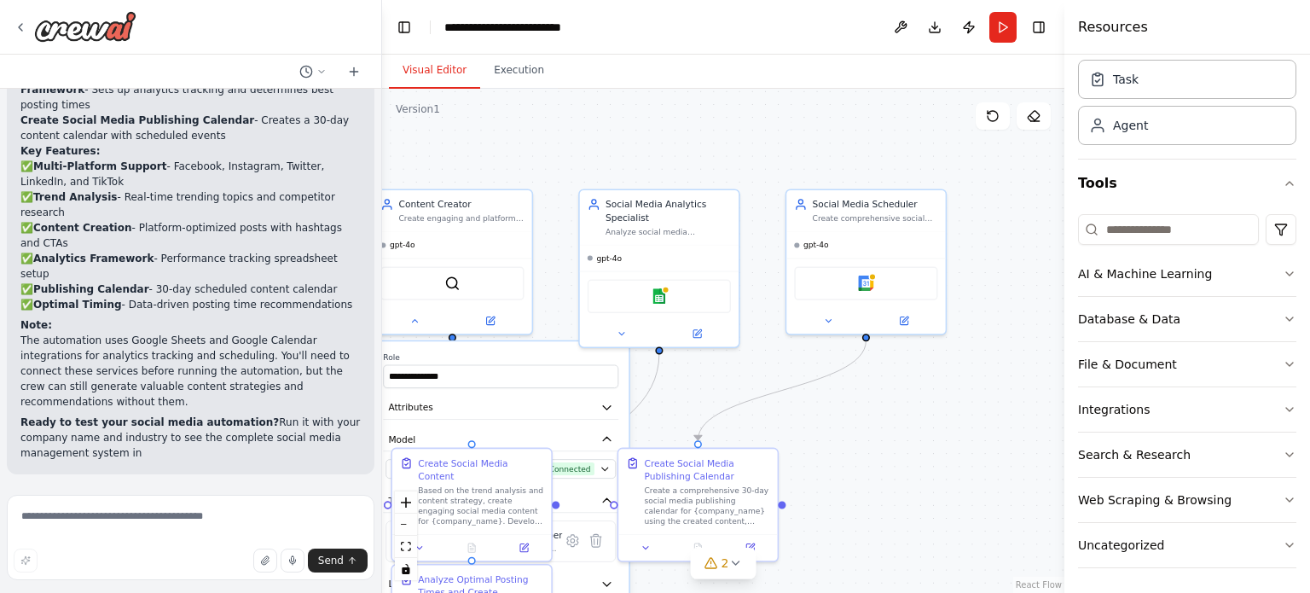
scroll to position [2469, 0]
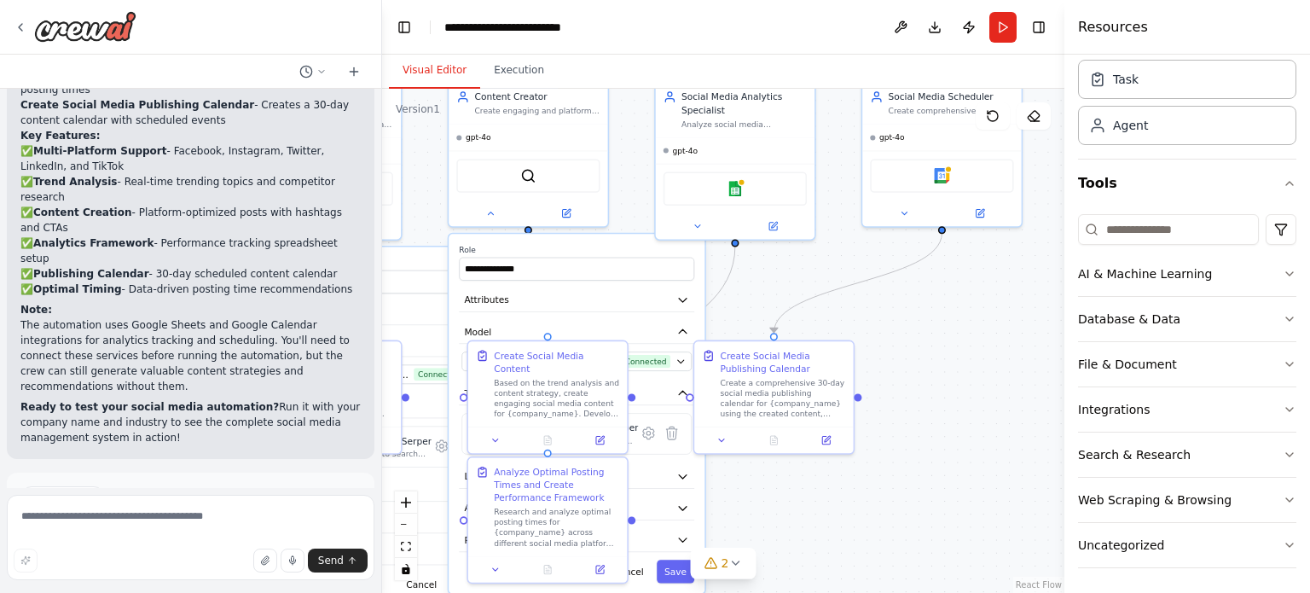
drag, startPoint x: 929, startPoint y: 349, endPoint x: 803, endPoint y: 271, distance: 148.2
click at [803, 271] on div ".deletable-edge-delete-btn { width: 20px; height: 20px; border: 0px solid #ffff…" at bounding box center [723, 341] width 683 height 504
click at [774, 361] on div "Create Social Media Publishing Calendar" at bounding box center [782, 359] width 125 height 26
click at [724, 436] on icon at bounding box center [722, 438] width 10 height 10
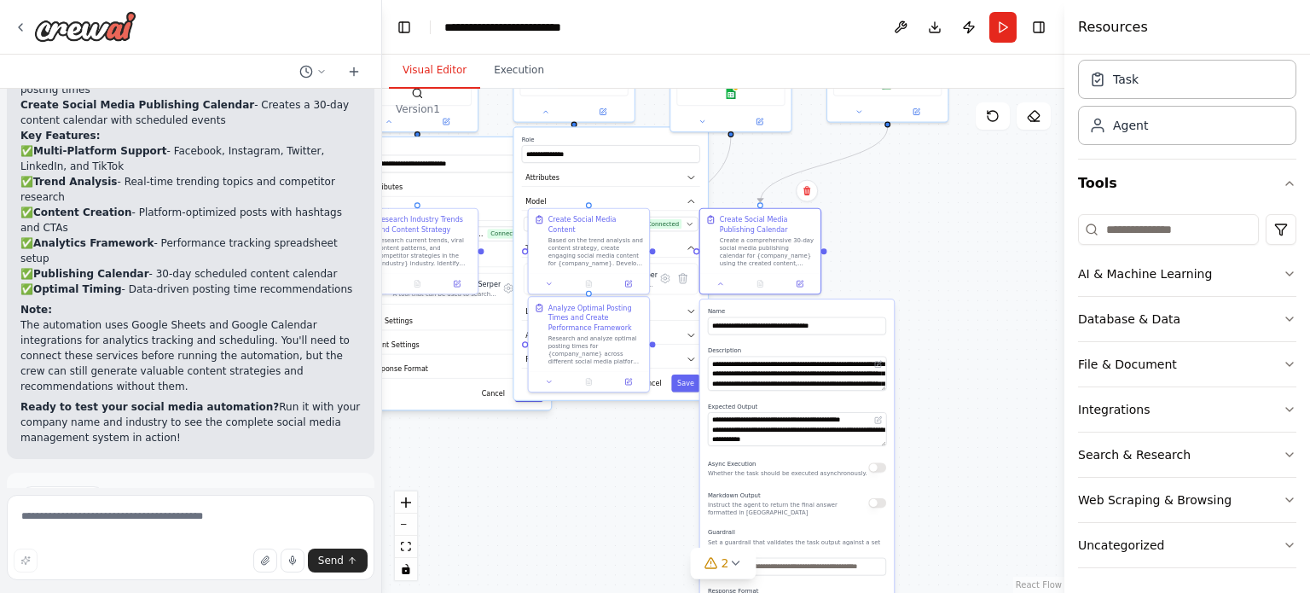
drag, startPoint x: 962, startPoint y: 418, endPoint x: 945, endPoint y: 266, distance: 152.8
click at [945, 266] on div ".deletable-edge-delete-btn { width: 20px; height: 20px; border: 0px solid #ffff…" at bounding box center [723, 341] width 683 height 504
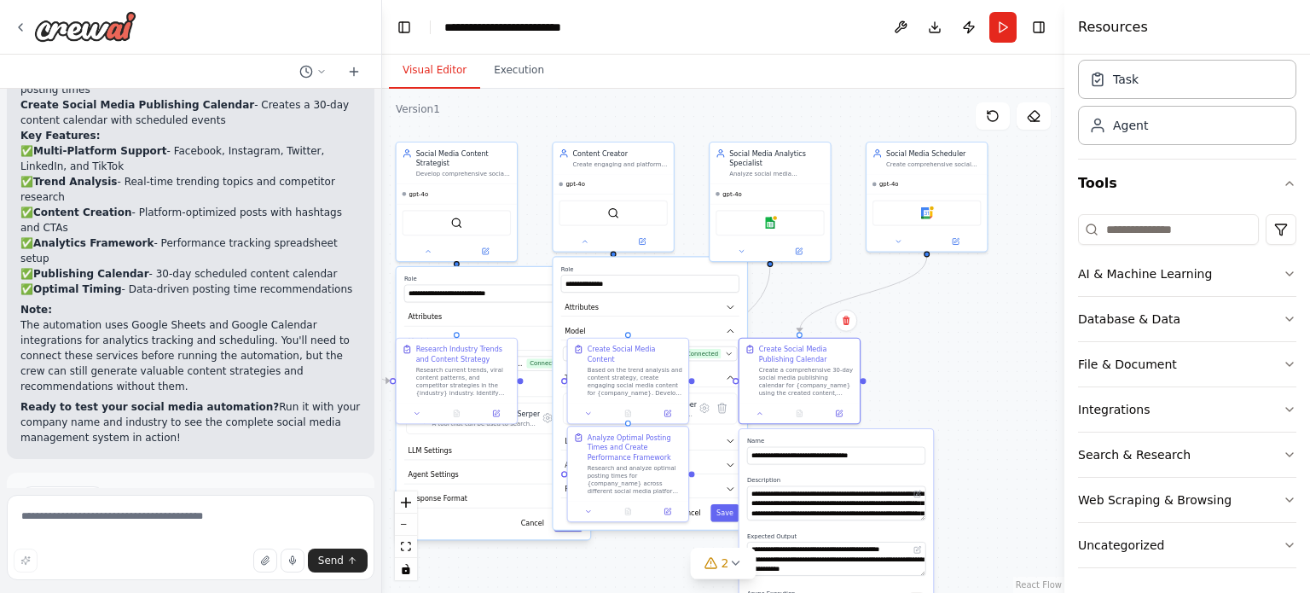
drag, startPoint x: 863, startPoint y: 255, endPoint x: 901, endPoint y: 389, distance: 139.3
click at [901, 387] on div ".deletable-edge-delete-btn { width: 20px; height: 20px; border: 0px solid #ffff…" at bounding box center [723, 341] width 683 height 504
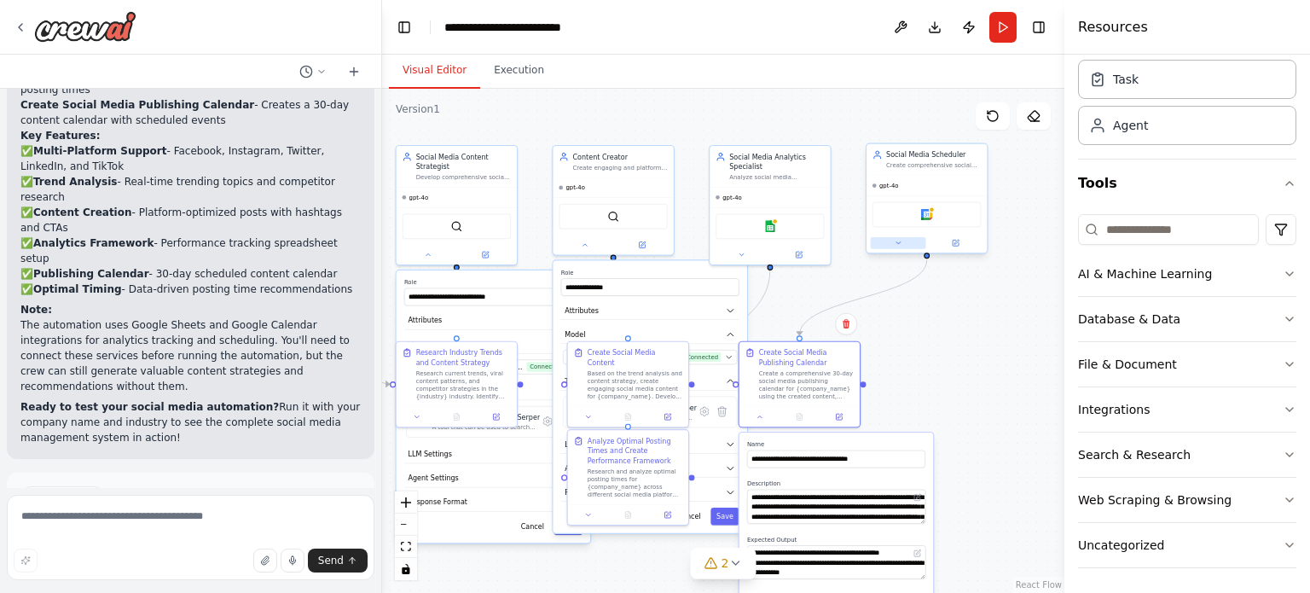
click at [890, 244] on button at bounding box center [898, 243] width 55 height 12
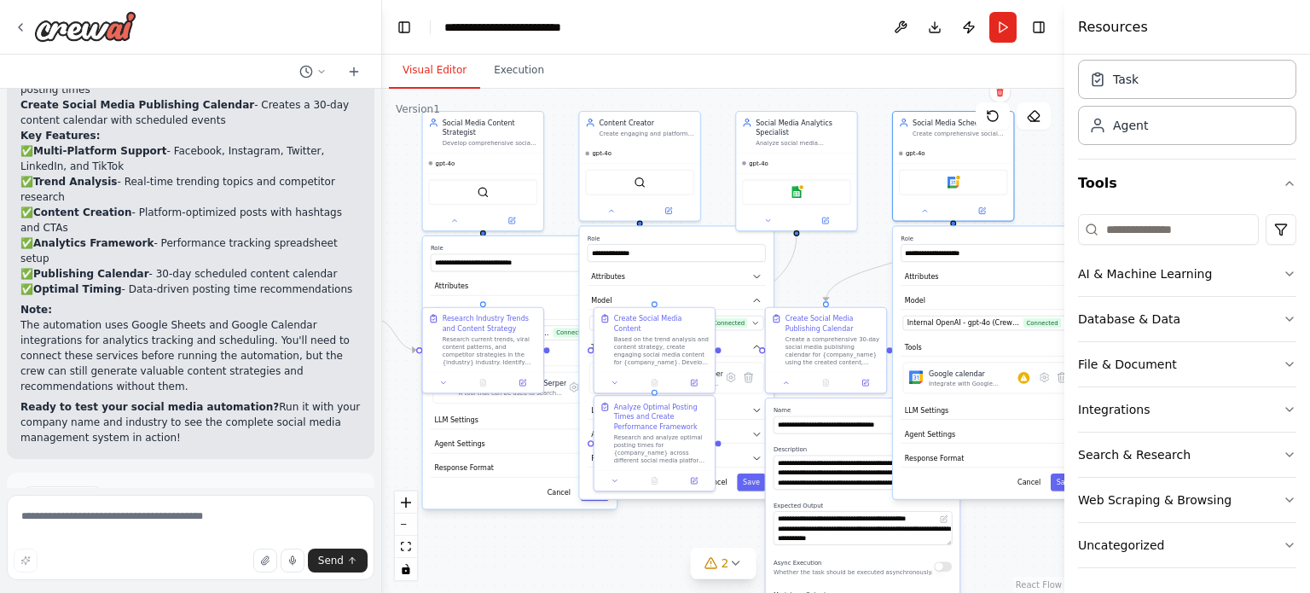
drag, startPoint x: 826, startPoint y: 296, endPoint x: 852, endPoint y: 262, distance: 43.2
click at [852, 262] on div ".deletable-edge-delete-btn { width: 20px; height: 20px; border: 0px solid #ffff…" at bounding box center [723, 341] width 683 height 504
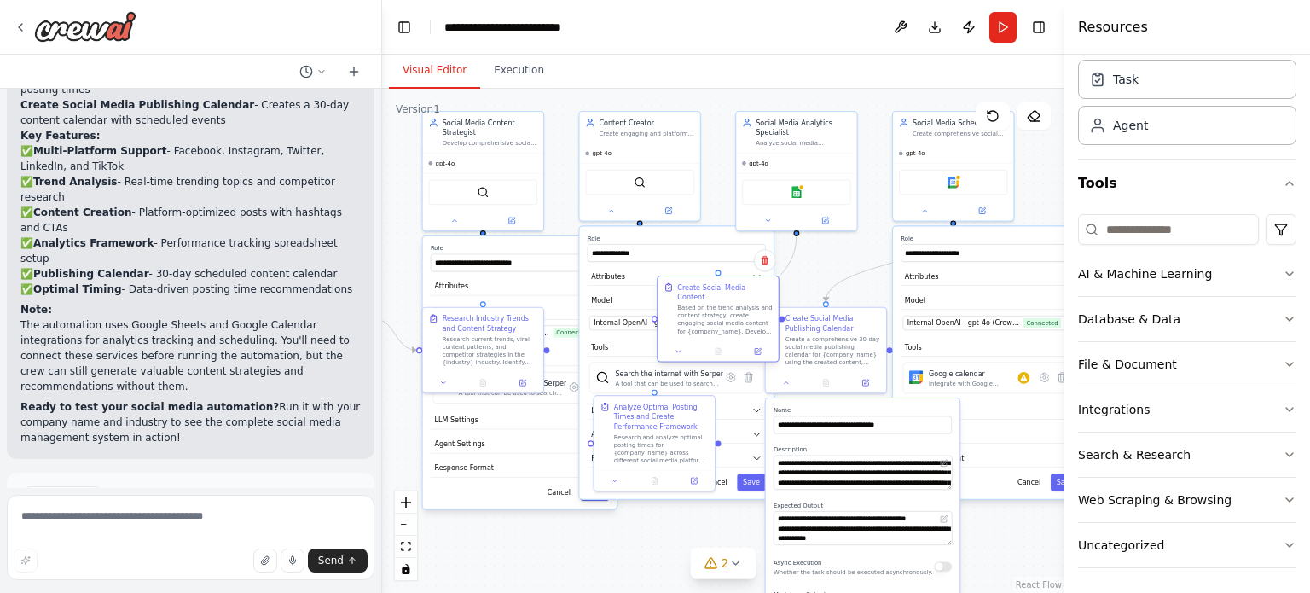
drag, startPoint x: 659, startPoint y: 332, endPoint x: 696, endPoint y: 323, distance: 38.7
click at [700, 321] on div "Based on the trend analysis and content strategy, create engaging social media …" at bounding box center [724, 320] width 95 height 32
click at [693, 323] on div "Based on the trend analysis and content strategy, create engaging social media …" at bounding box center [705, 339] width 95 height 32
click at [612, 214] on div at bounding box center [639, 209] width 120 height 20
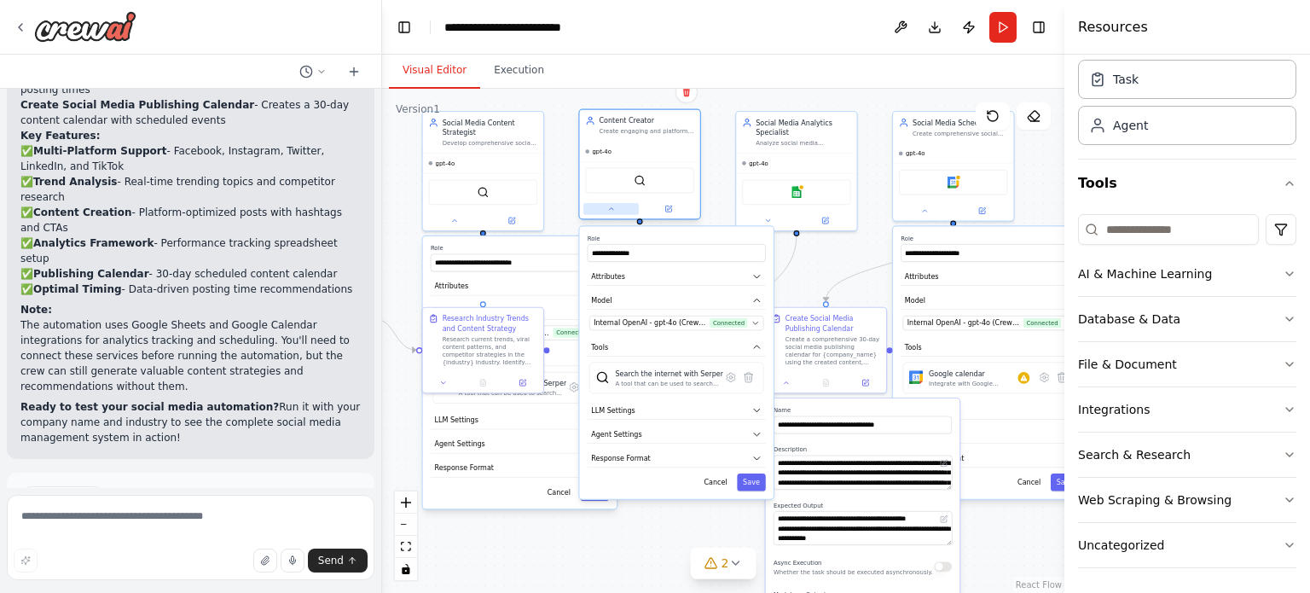
click at [612, 211] on icon at bounding box center [611, 209] width 8 height 8
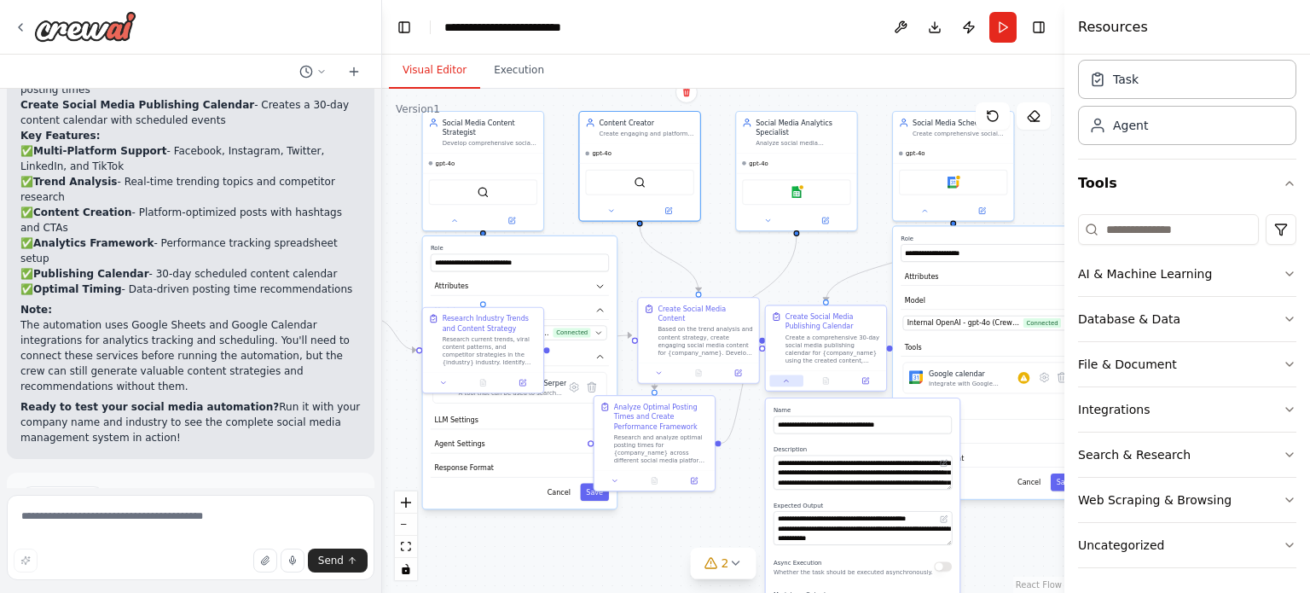
click at [785, 385] on button at bounding box center [786, 381] width 33 height 12
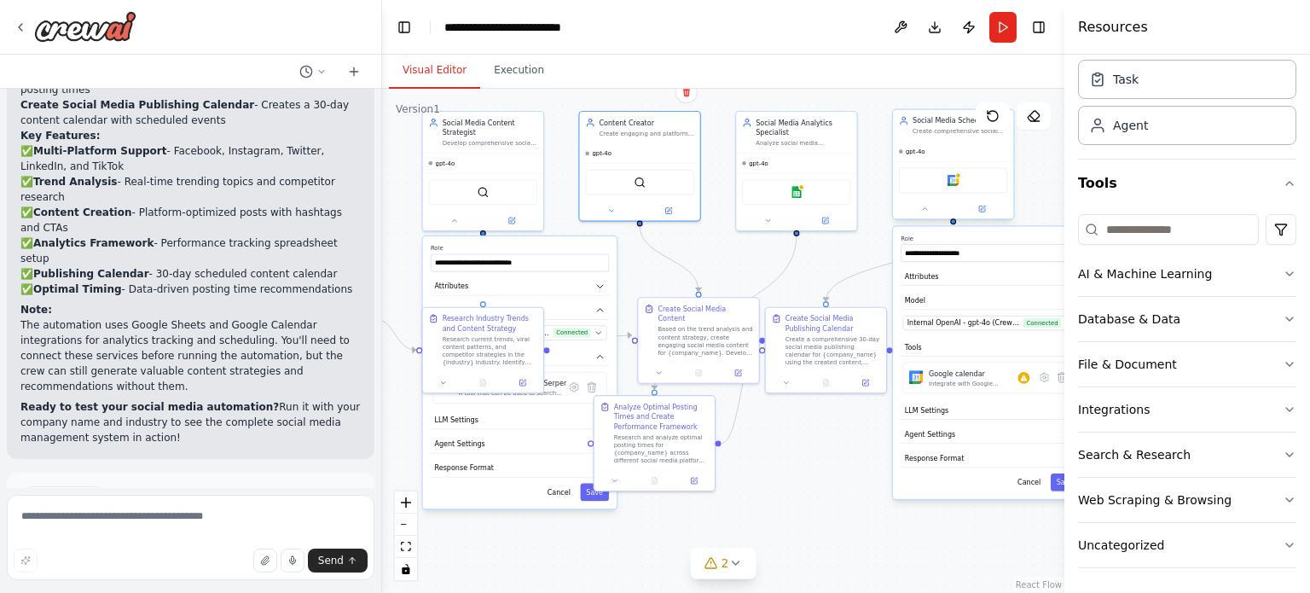
click at [921, 214] on div at bounding box center [953, 209] width 120 height 20
click at [923, 214] on div at bounding box center [953, 209] width 120 height 20
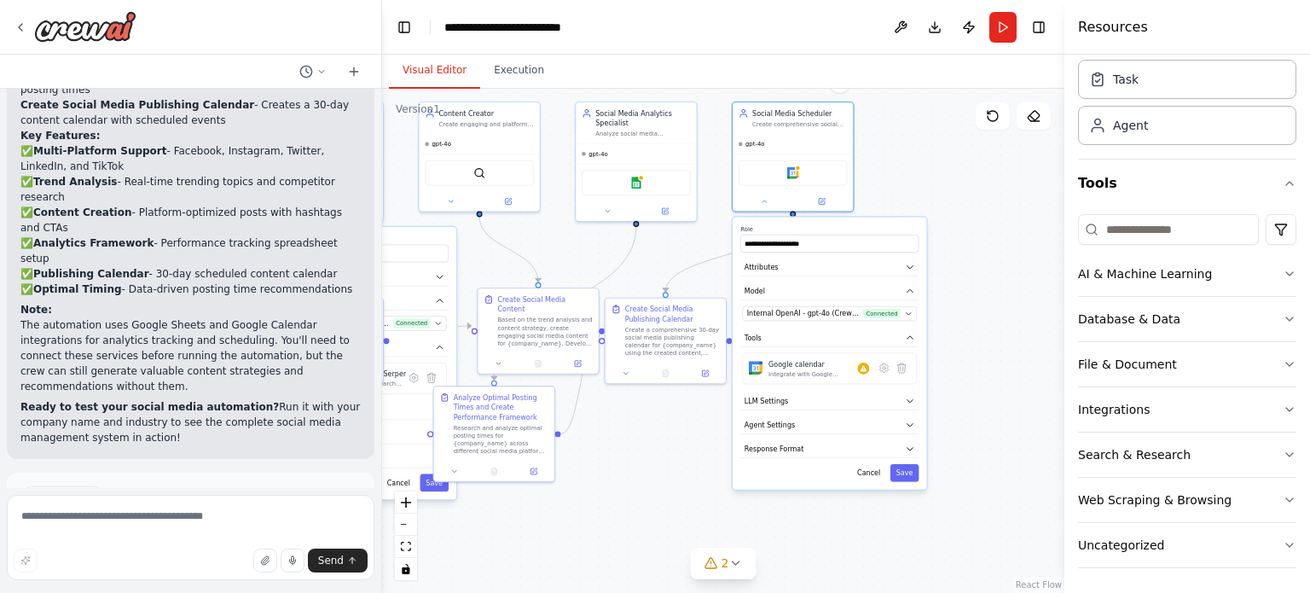
drag, startPoint x: 763, startPoint y: 276, endPoint x: 628, endPoint y: 264, distance: 135.3
click at [628, 265] on div ".deletable-edge-delete-btn { width: 20px; height: 20px; border: 0px solid #ffff…" at bounding box center [723, 341] width 683 height 504
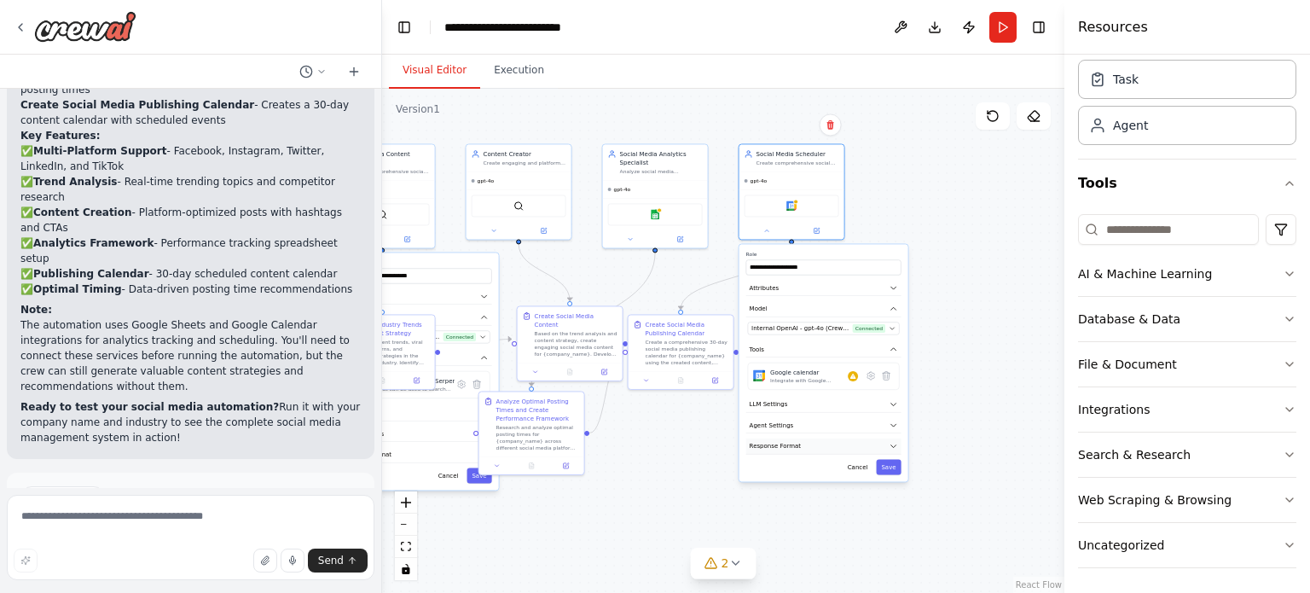
click at [851, 439] on button "Response Format" at bounding box center [824, 447] width 155 height 16
click at [851, 423] on button "Agent Settings" at bounding box center [824, 425] width 155 height 16
click at [851, 398] on button "LLM Settings" at bounding box center [824, 405] width 155 height 16
click at [11, 26] on div at bounding box center [190, 27] width 381 height 55
click at [20, 26] on icon at bounding box center [21, 27] width 14 height 14
